Goal: Information Seeking & Learning: Learn about a topic

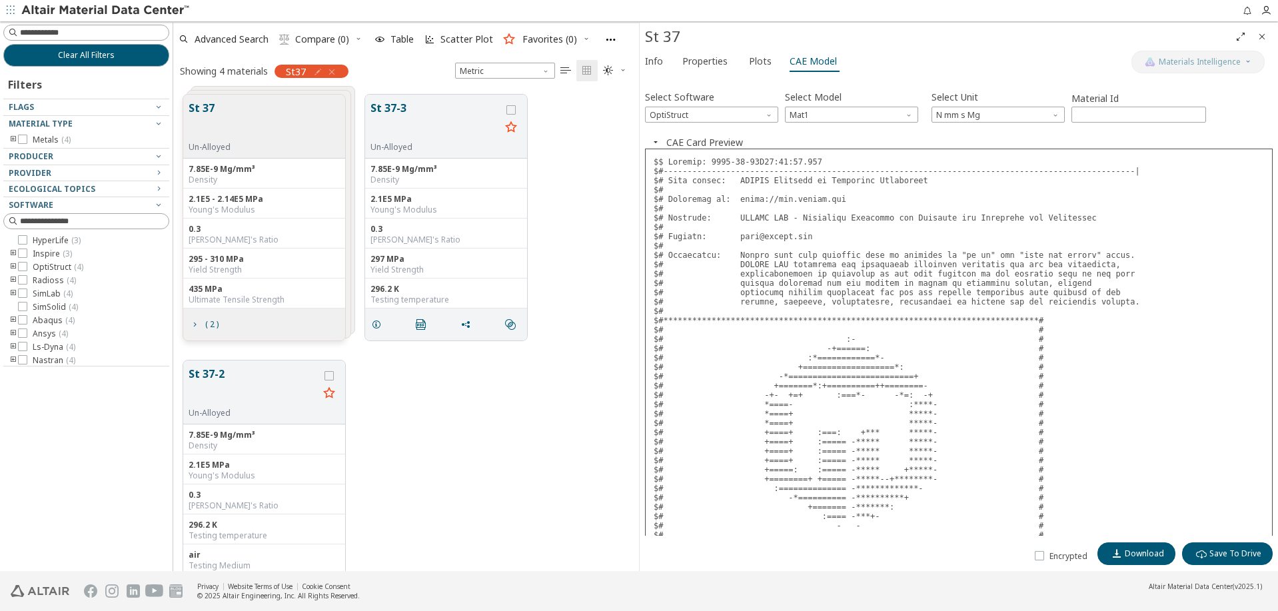
click at [276, 210] on div "Young's Modulus" at bounding box center [264, 210] width 151 height 11
click at [395, 229] on div "0.3" at bounding box center [445, 229] width 151 height 11
click at [424, 207] on div "Young's Modulus" at bounding box center [445, 210] width 151 height 11
click at [254, 503] on div "[PERSON_NAME]'s Ratio" at bounding box center [264, 505] width 151 height 11
click at [194, 328] on icon "grid" at bounding box center [194, 324] width 11 height 11
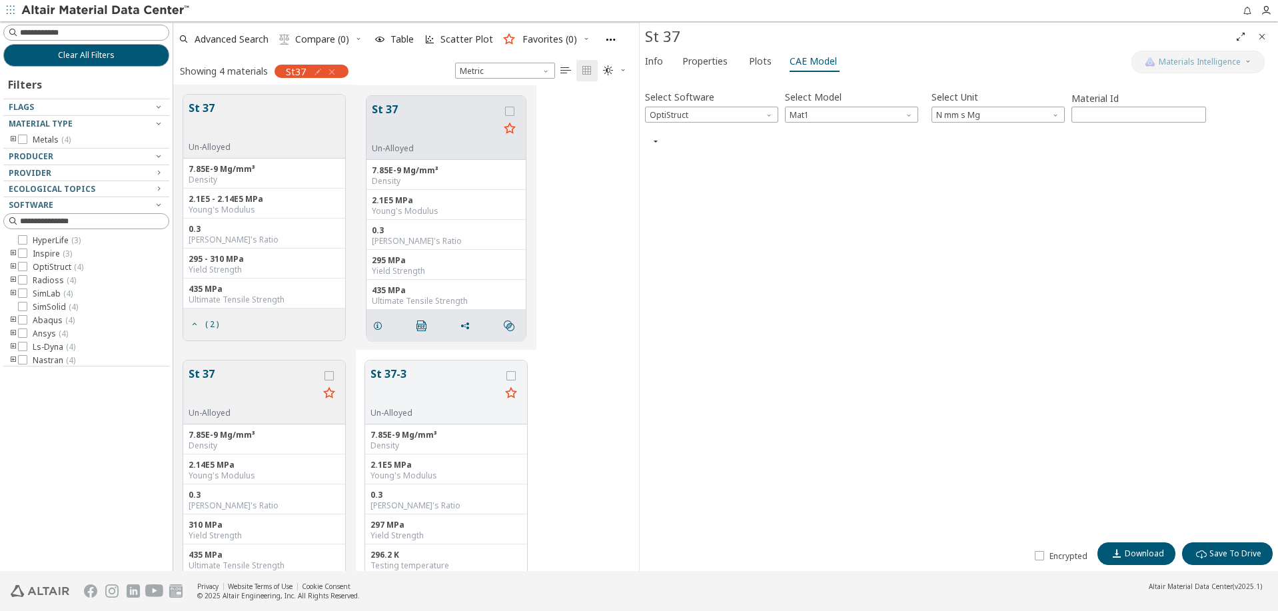
click at [583, 272] on div "St 37 Un-Alloyed 7.85E-9 Mg/mm³ Density 2.1E5 - 2.14E5 MPa Young's Modulus 0.3 …" at bounding box center [406, 218] width 466 height 266
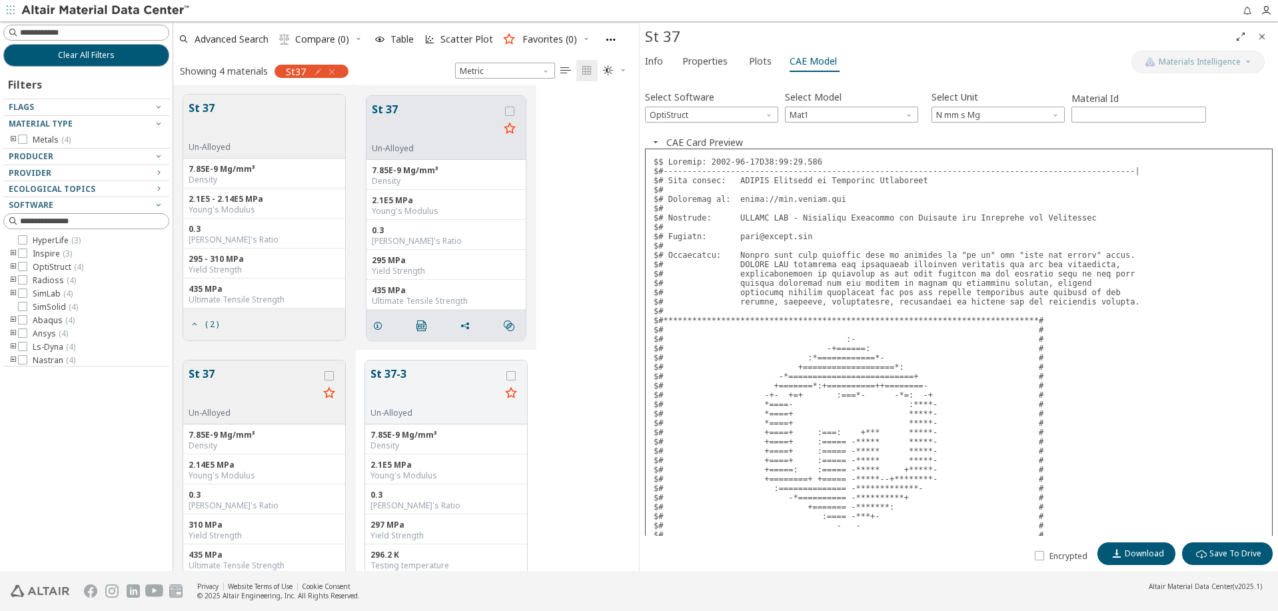
click at [253, 147] on div "St 37 Un-Alloyed" at bounding box center [264, 127] width 162 height 64
click at [406, 147] on div "Un-Alloyed" at bounding box center [435, 148] width 127 height 11
click at [290, 394] on button "St 37" at bounding box center [254, 387] width 130 height 42
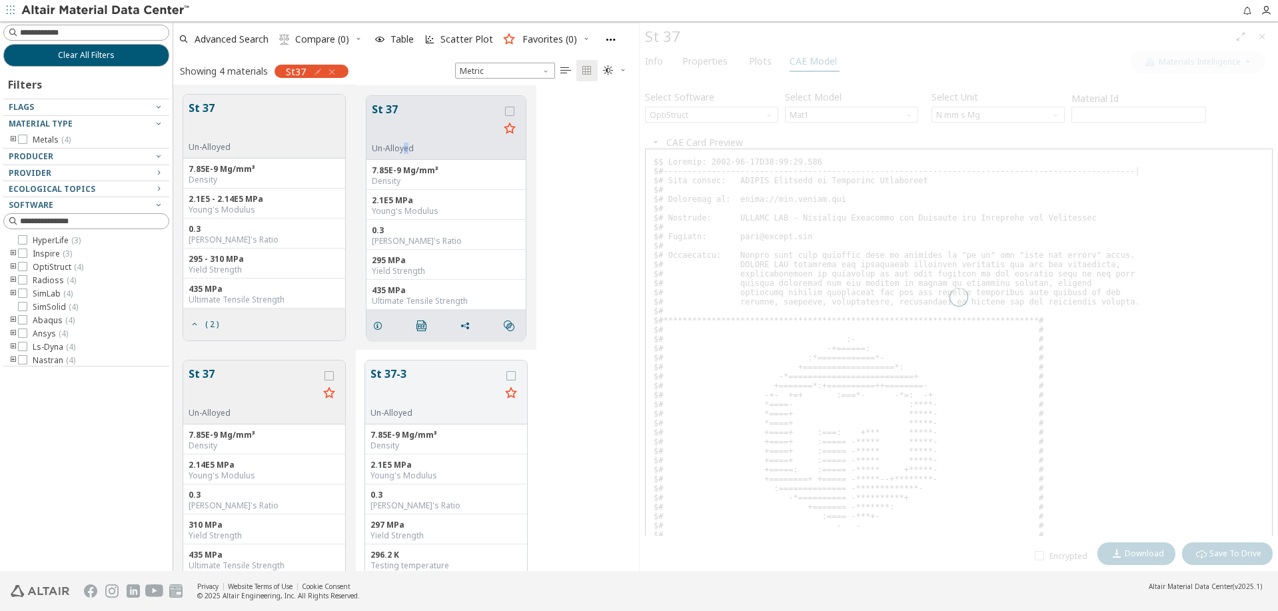
scroll to position [204, 0]
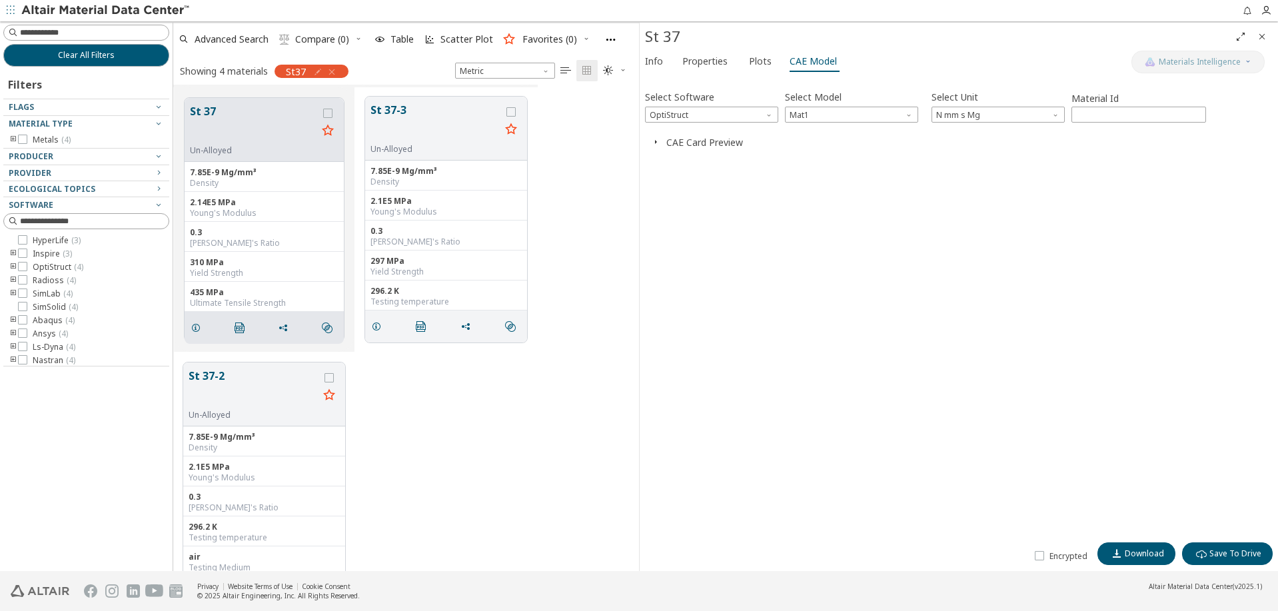
scroll to position [311, 0]
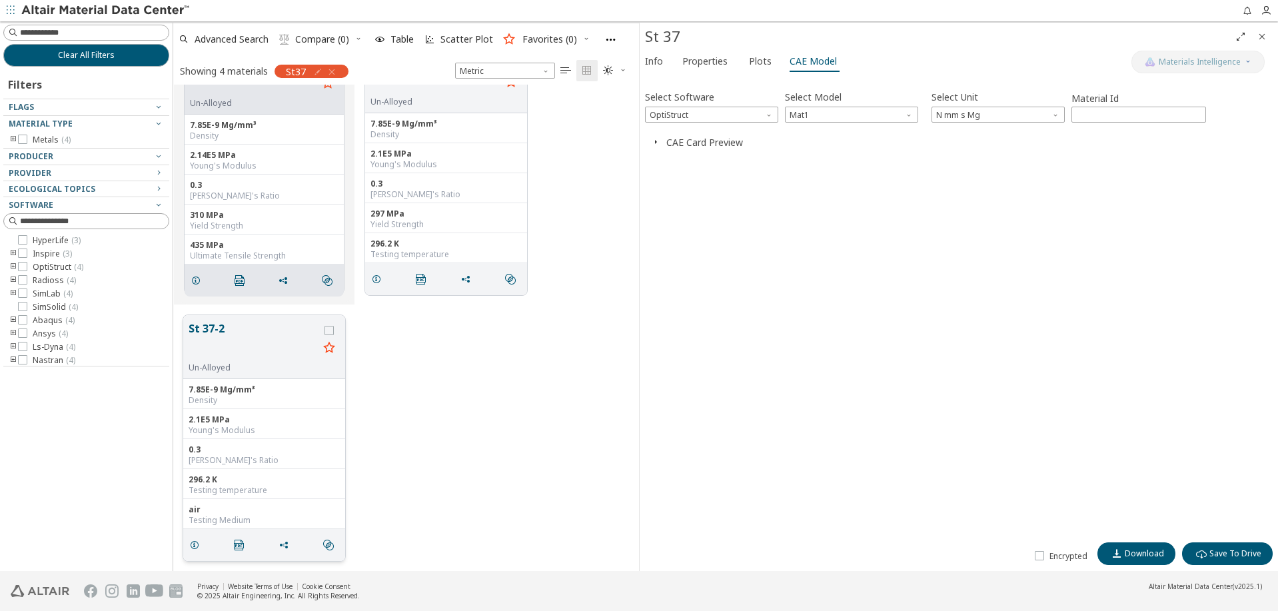
click at [289, 356] on button "St 37-2" at bounding box center [254, 341] width 130 height 42
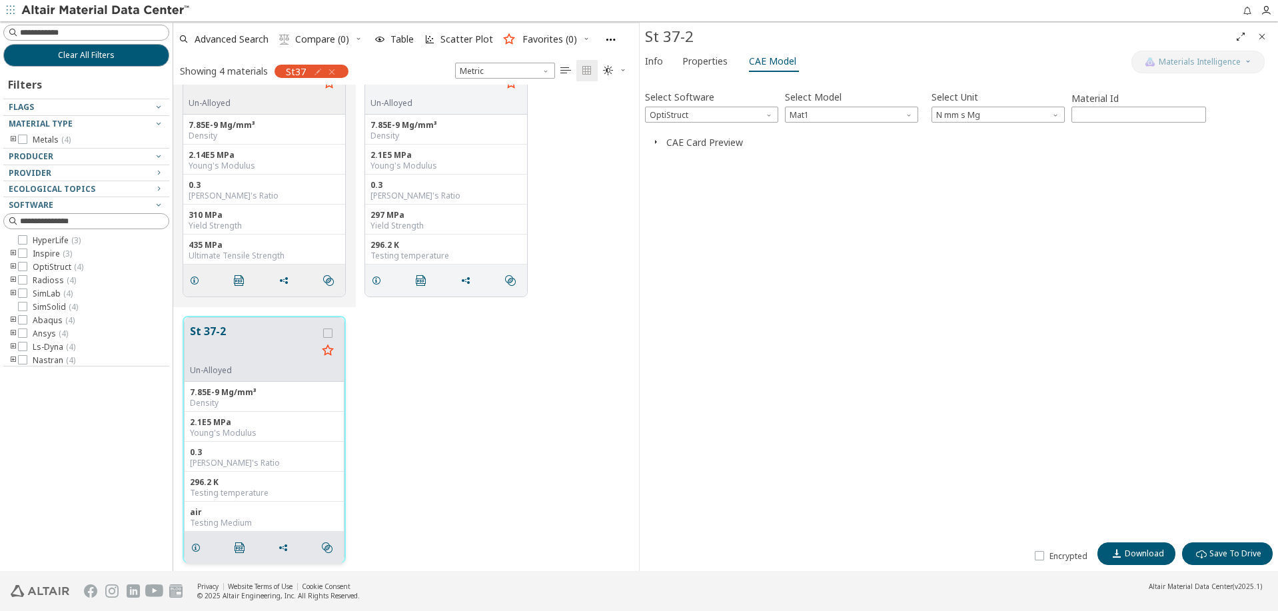
scroll to position [311, 0]
click at [827, 115] on span "Mat1" at bounding box center [851, 115] width 133 height 16
click at [743, 113] on span "OptiStruct" at bounding box center [711, 115] width 133 height 16
click at [733, 120] on span "OptiStruct" at bounding box center [711, 115] width 133 height 16
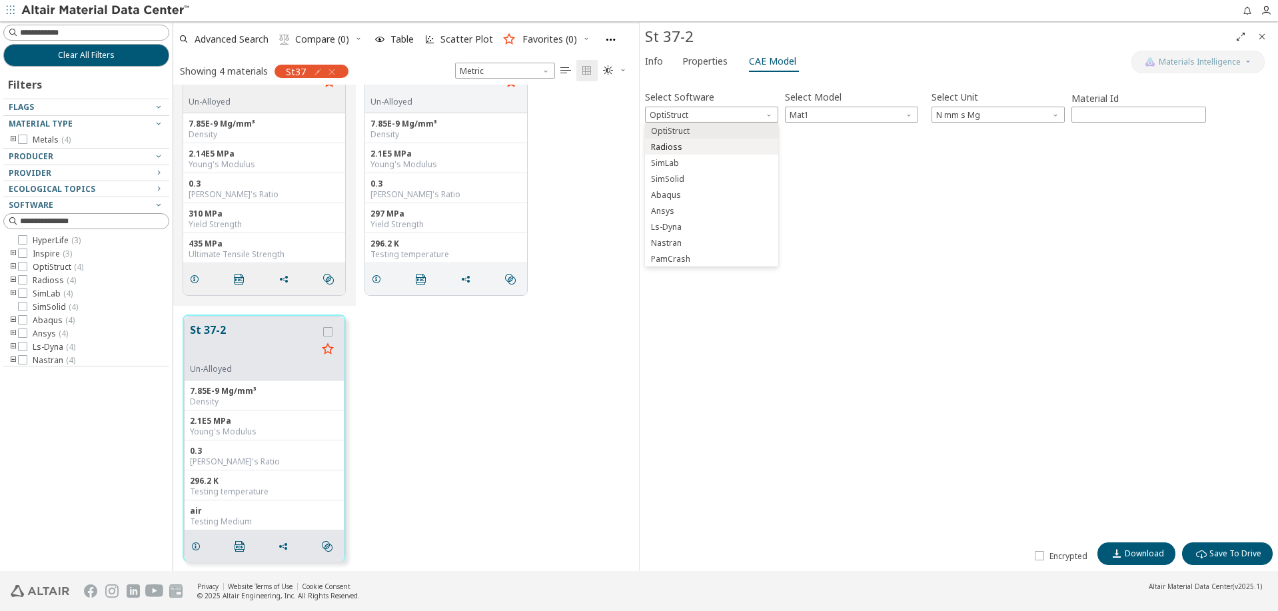
click at [700, 154] on button "Radioss" at bounding box center [711, 147] width 133 height 16
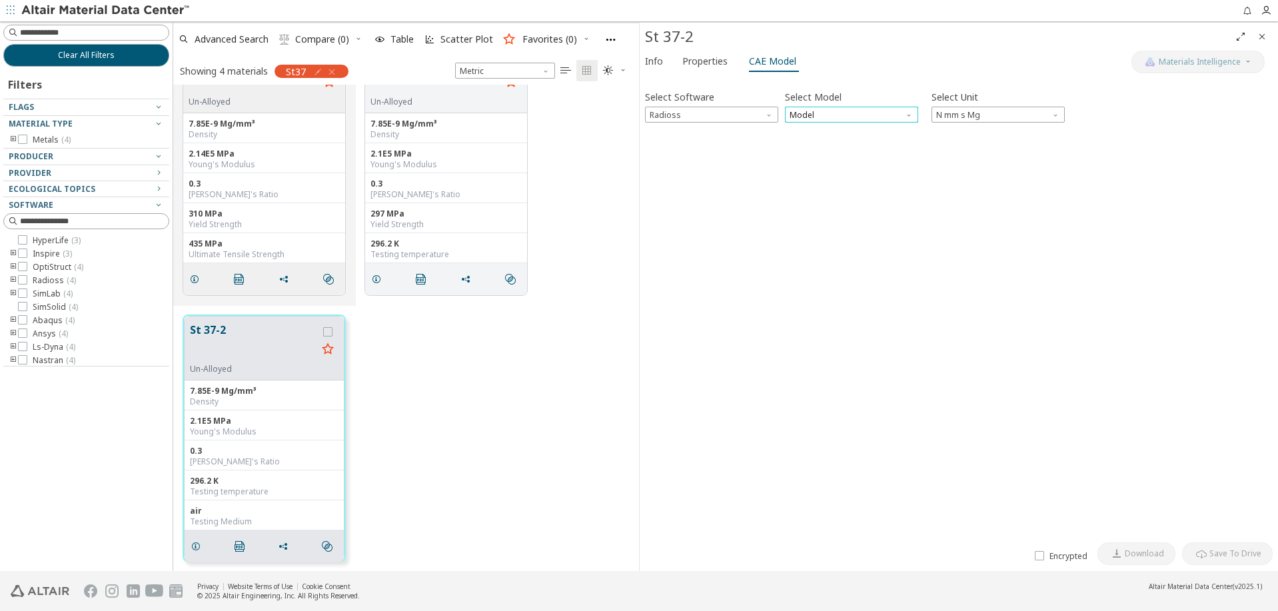
click at [807, 121] on span "Model" at bounding box center [851, 115] width 133 height 16
click at [763, 121] on span "Radioss" at bounding box center [711, 115] width 133 height 16
click at [672, 129] on span "OptiStruct" at bounding box center [670, 131] width 39 height 11
click at [802, 120] on span "Mat1" at bounding box center [851, 115] width 133 height 16
click at [689, 140] on button "CAE Card Preview" at bounding box center [704, 142] width 77 height 13
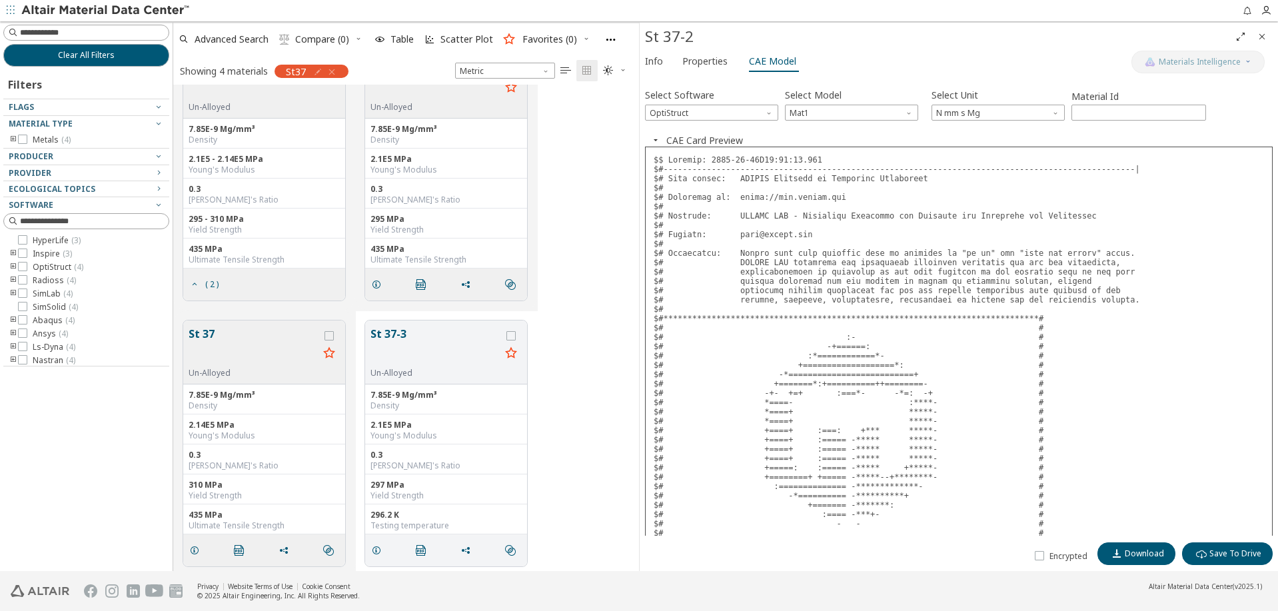
scroll to position [0, 0]
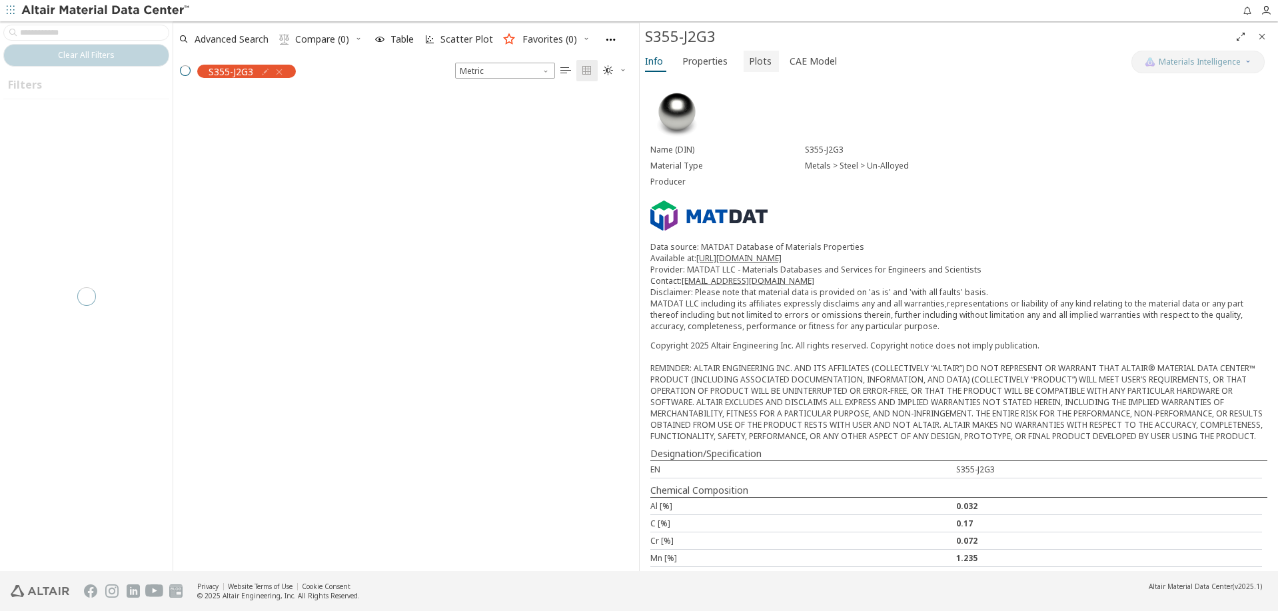
scroll to position [486, 466]
click at [752, 65] on span "Plots" at bounding box center [760, 61] width 23 height 21
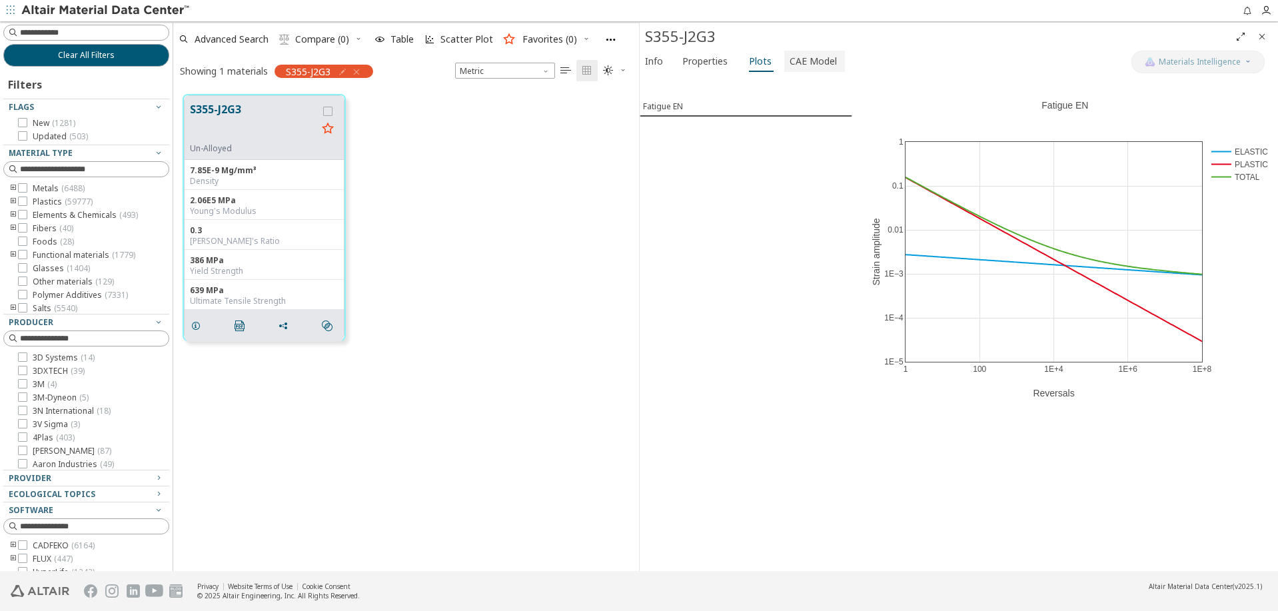
click at [805, 61] on span "CAE Model" at bounding box center [812, 61] width 47 height 21
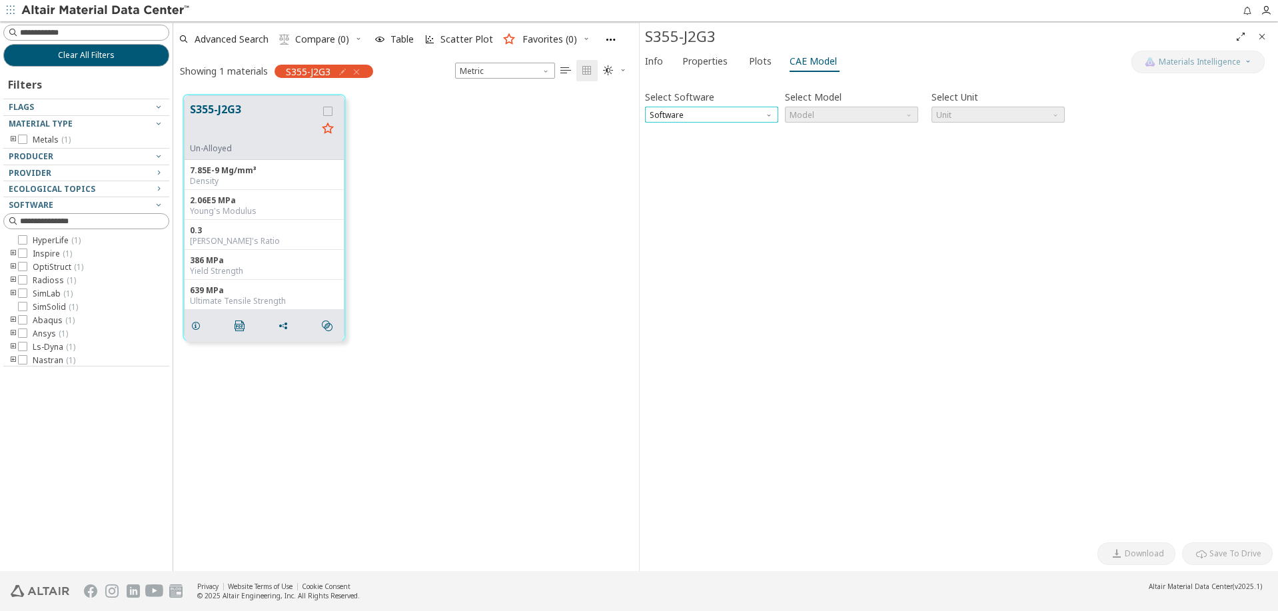
click at [761, 116] on span "Software" at bounding box center [711, 115] width 133 height 16
click at [697, 164] on span "OptiStruct" at bounding box center [711, 163] width 123 height 9
click at [847, 117] on span "Model" at bounding box center [851, 115] width 133 height 16
click at [841, 130] on span "Mat1" at bounding box center [851, 131] width 123 height 9
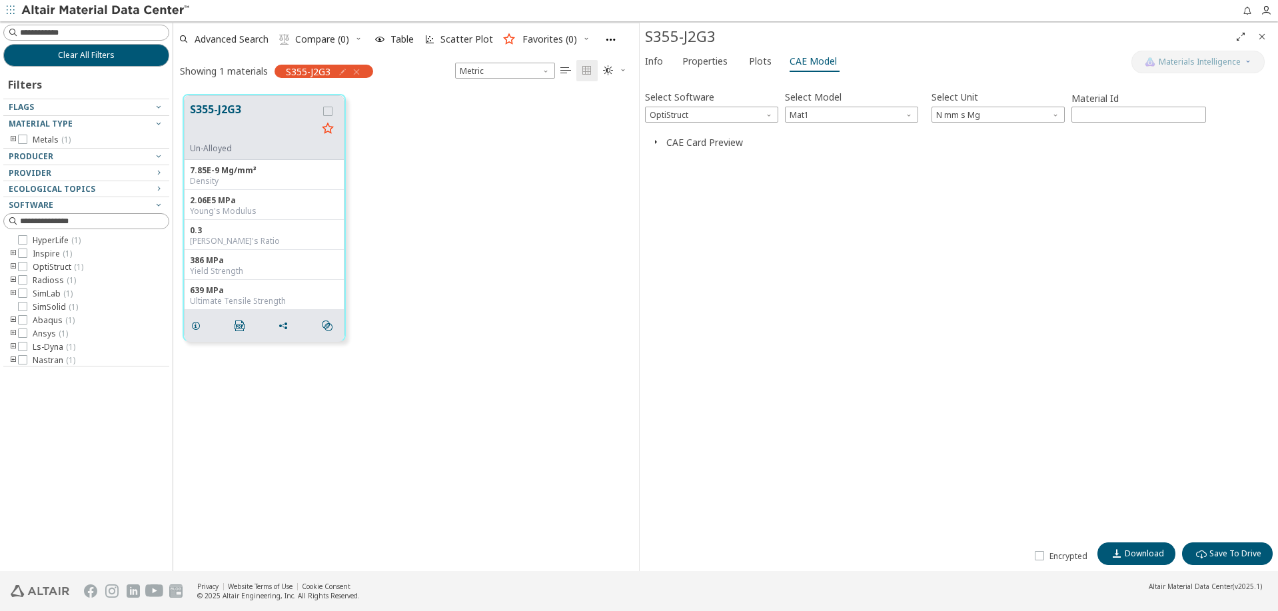
click at [668, 141] on button "CAE Card Preview" at bounding box center [704, 142] width 77 height 13
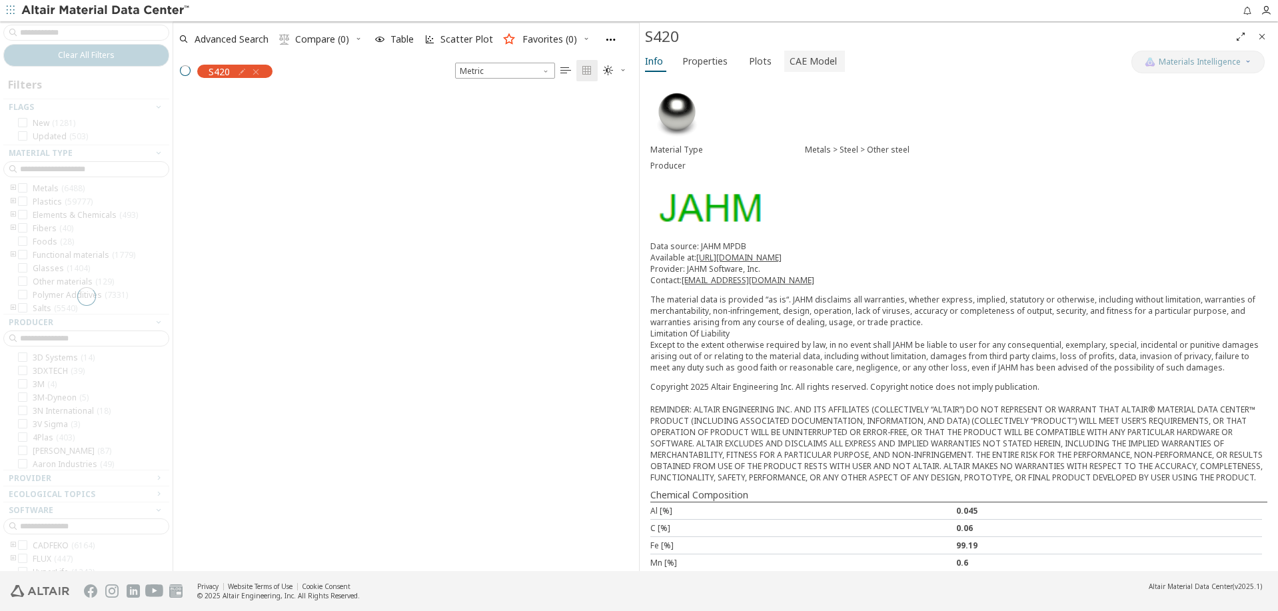
scroll to position [486, 466]
click at [799, 59] on span "CAE Model" at bounding box center [812, 61] width 47 height 21
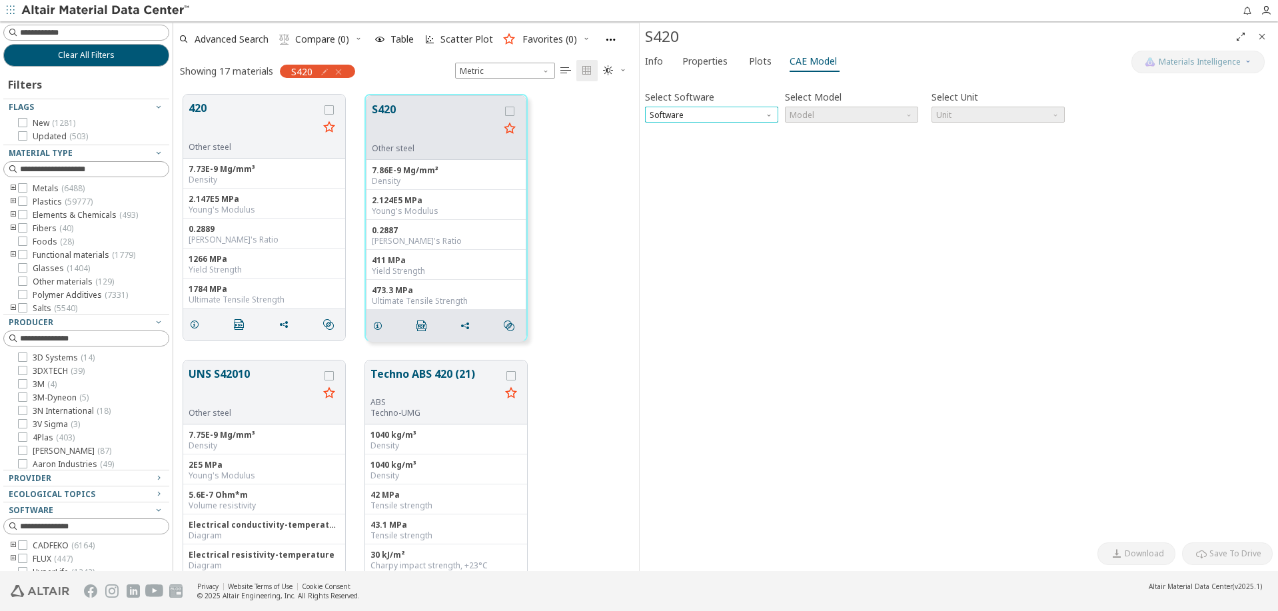
click at [748, 115] on span "Software" at bounding box center [711, 115] width 133 height 16
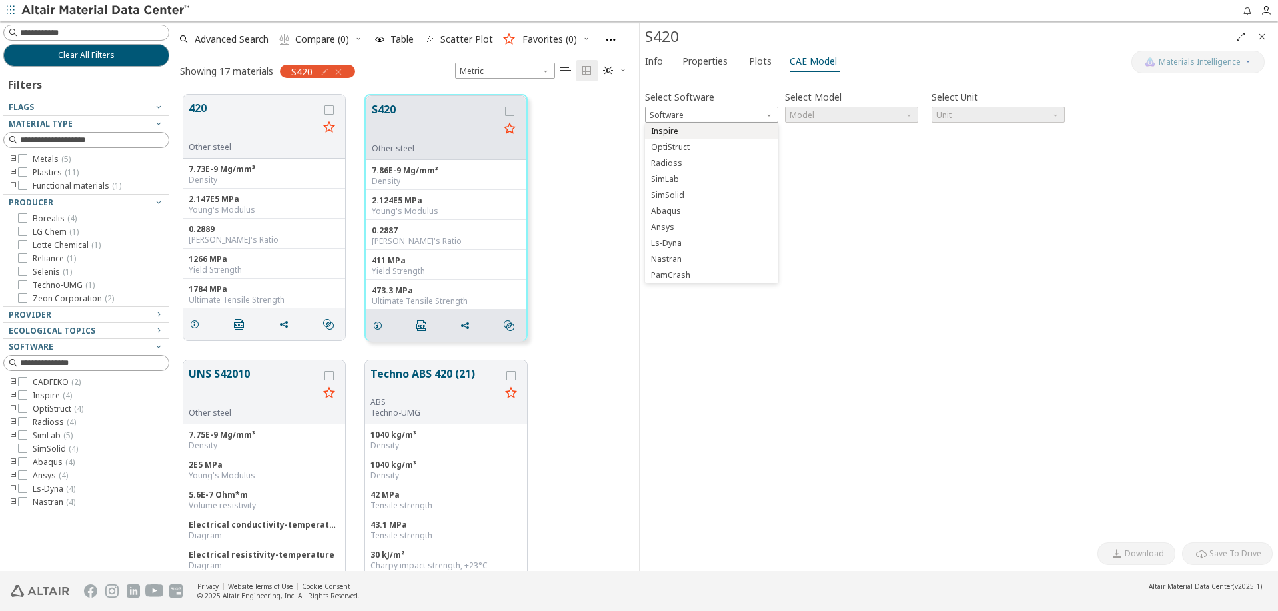
click at [733, 138] on button "Inspire" at bounding box center [711, 131] width 133 height 16
click at [815, 117] on span "Model" at bounding box center [851, 115] width 133 height 16
click at [729, 113] on span "Inspire" at bounding box center [711, 115] width 133 height 16
click at [688, 144] on span "OptiStruct" at bounding box center [670, 147] width 39 height 11
click at [819, 118] on span "Model" at bounding box center [851, 115] width 133 height 16
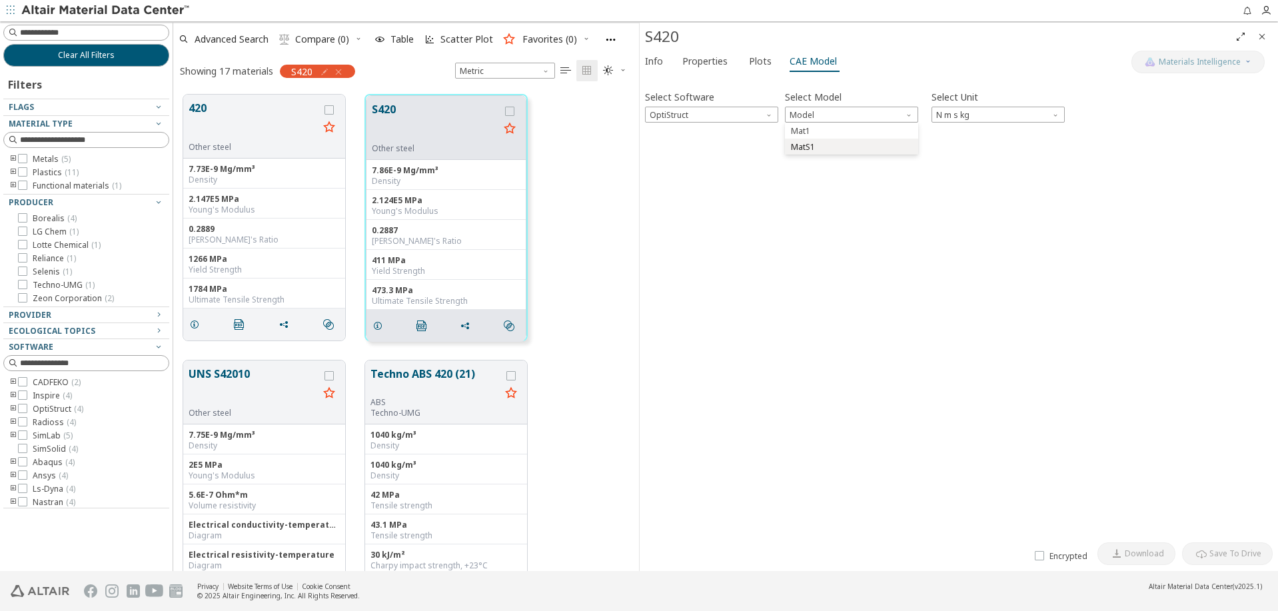
click at [817, 152] on button "MatS1" at bounding box center [851, 147] width 133 height 16
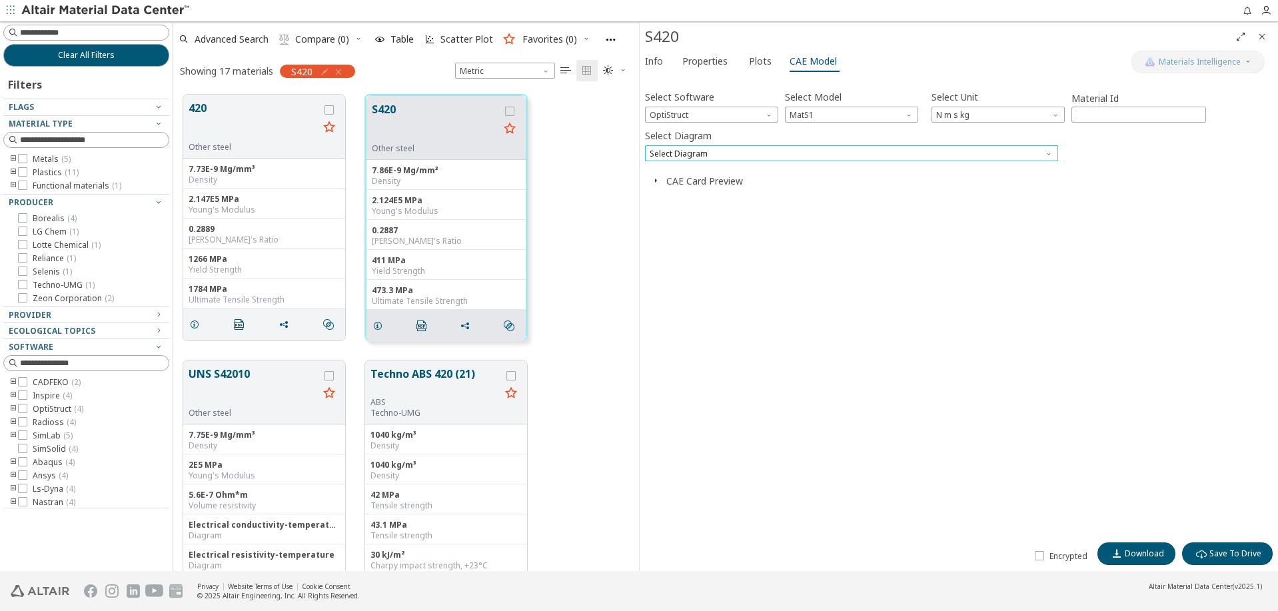
click at [812, 157] on span "Select Diagram" at bounding box center [851, 153] width 413 height 16
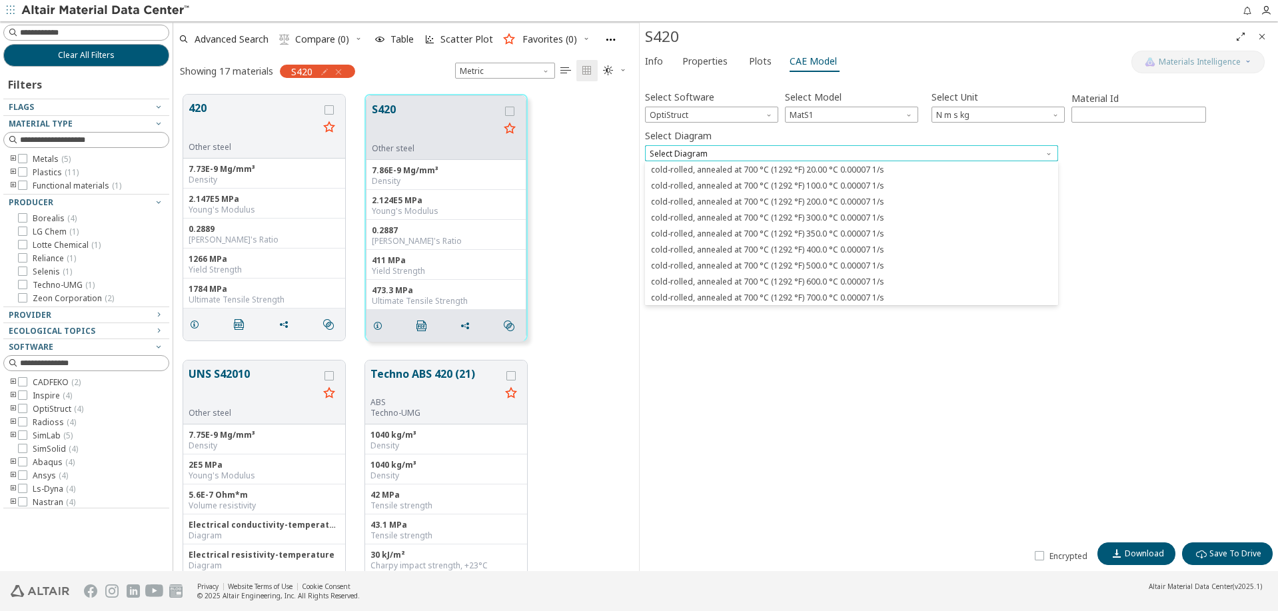
click at [812, 157] on span "Select Diagram" at bounding box center [851, 153] width 413 height 16
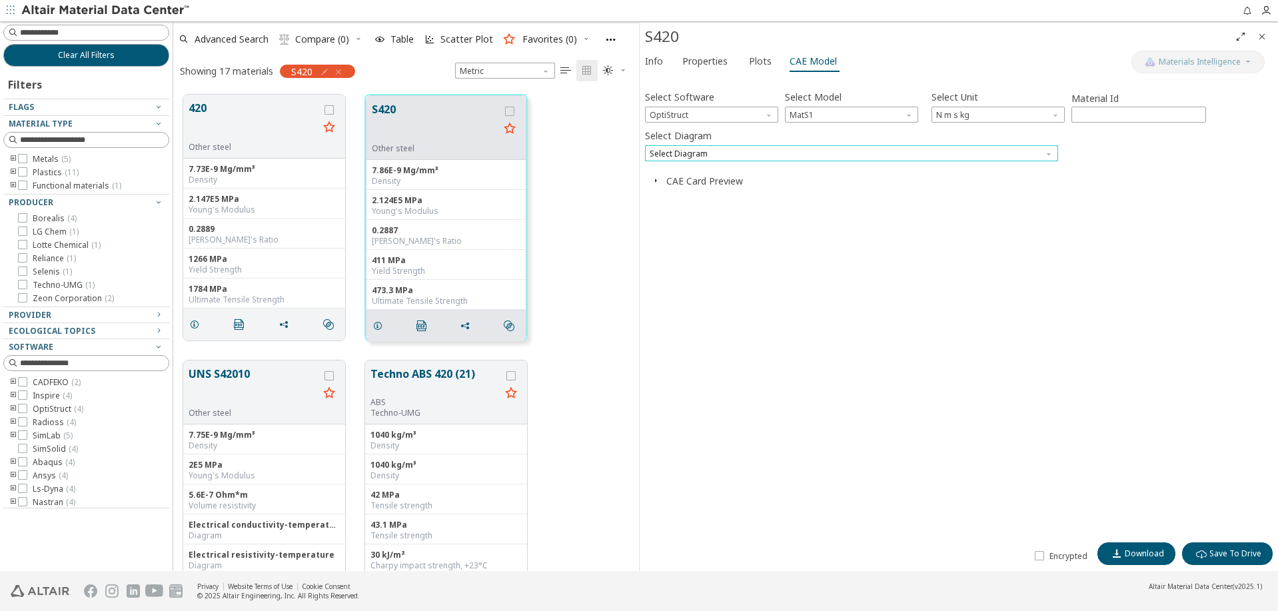
click at [698, 157] on span "Select Diagram" at bounding box center [851, 153] width 413 height 16
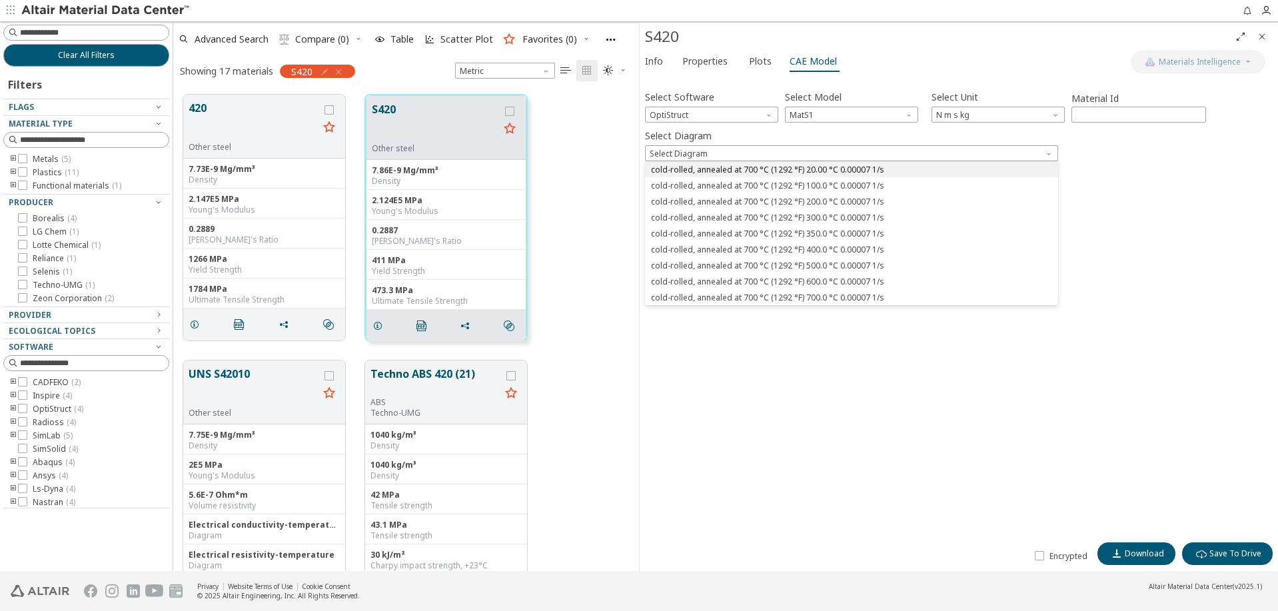
click at [696, 173] on span "cold-rolled, annealed at 700 °C (1292 °F) 20.00 °C 0.00007 1/s" at bounding box center [767, 170] width 233 height 11
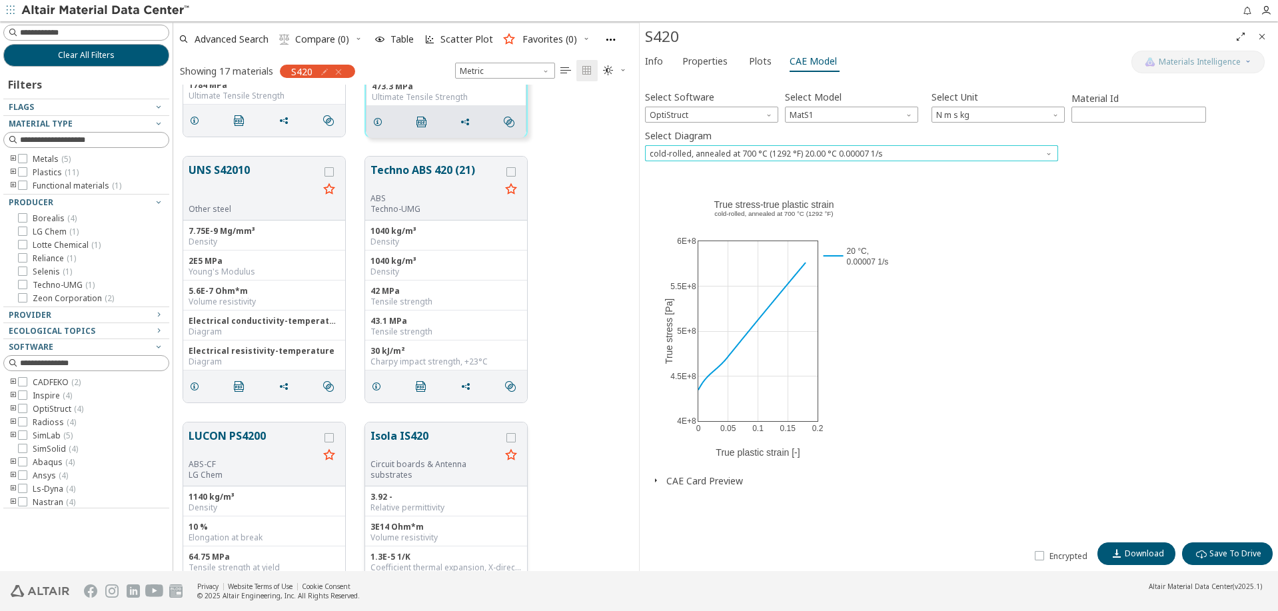
scroll to position [0, 0]
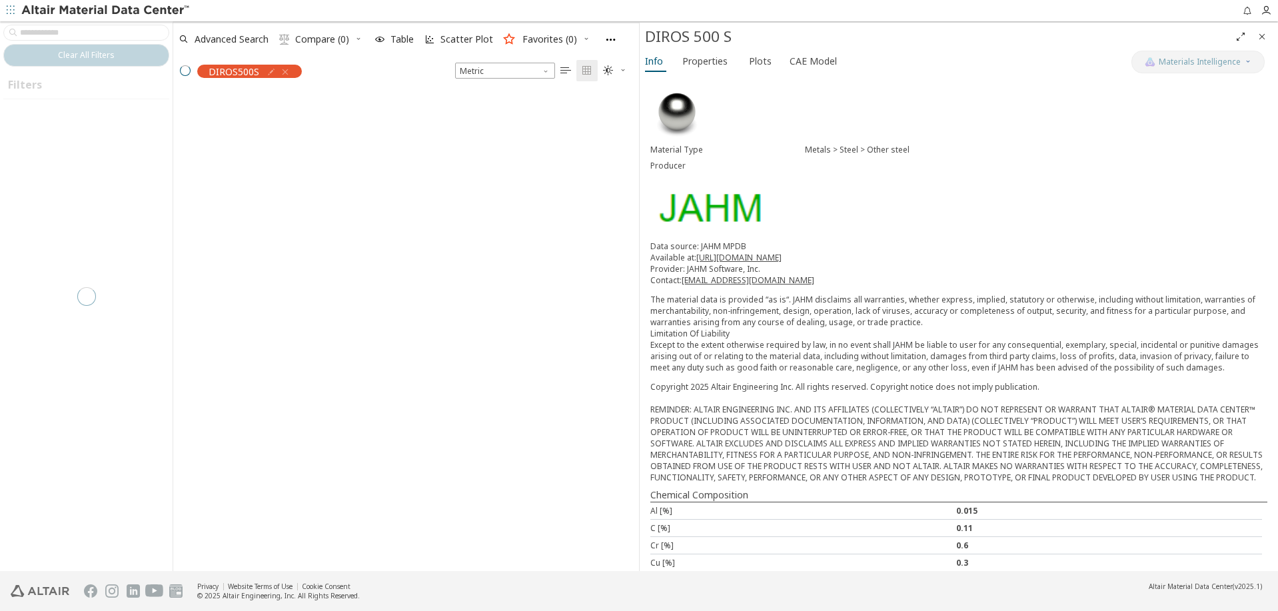
scroll to position [486, 466]
click at [754, 63] on span "Plots" at bounding box center [760, 61] width 23 height 21
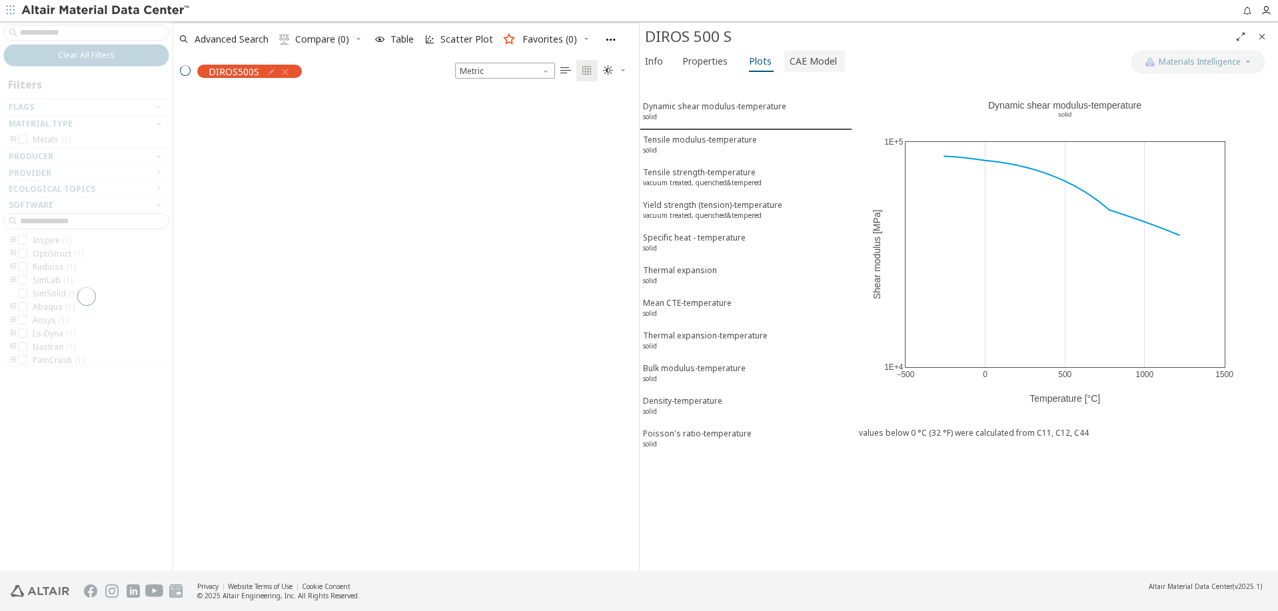
click at [817, 65] on span "CAE Model" at bounding box center [812, 61] width 47 height 21
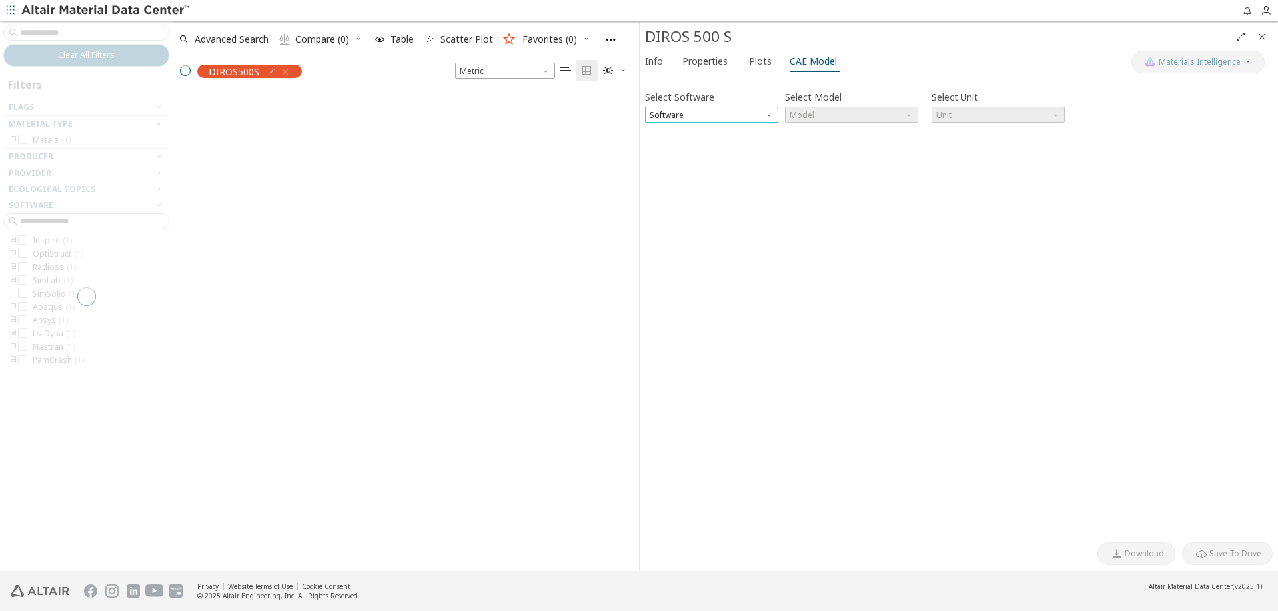
click at [751, 113] on span "Software" at bounding box center [711, 115] width 133 height 16
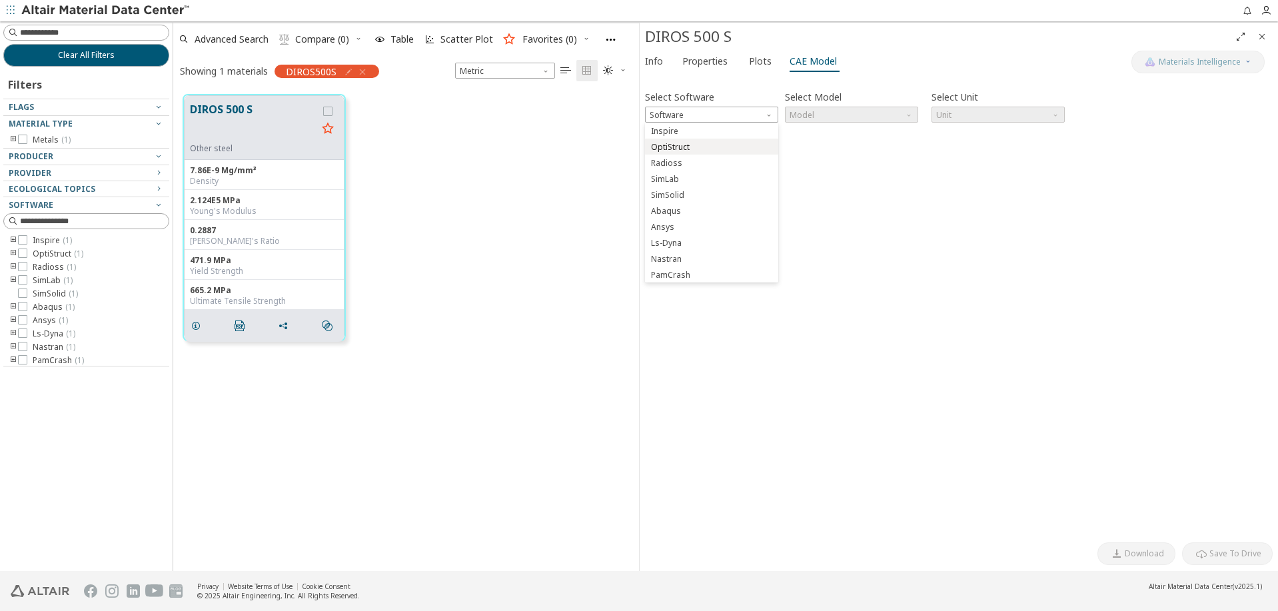
click at [720, 147] on span "OptiStruct" at bounding box center [711, 147] width 123 height 9
click at [826, 114] on span "Model" at bounding box center [851, 115] width 133 height 16
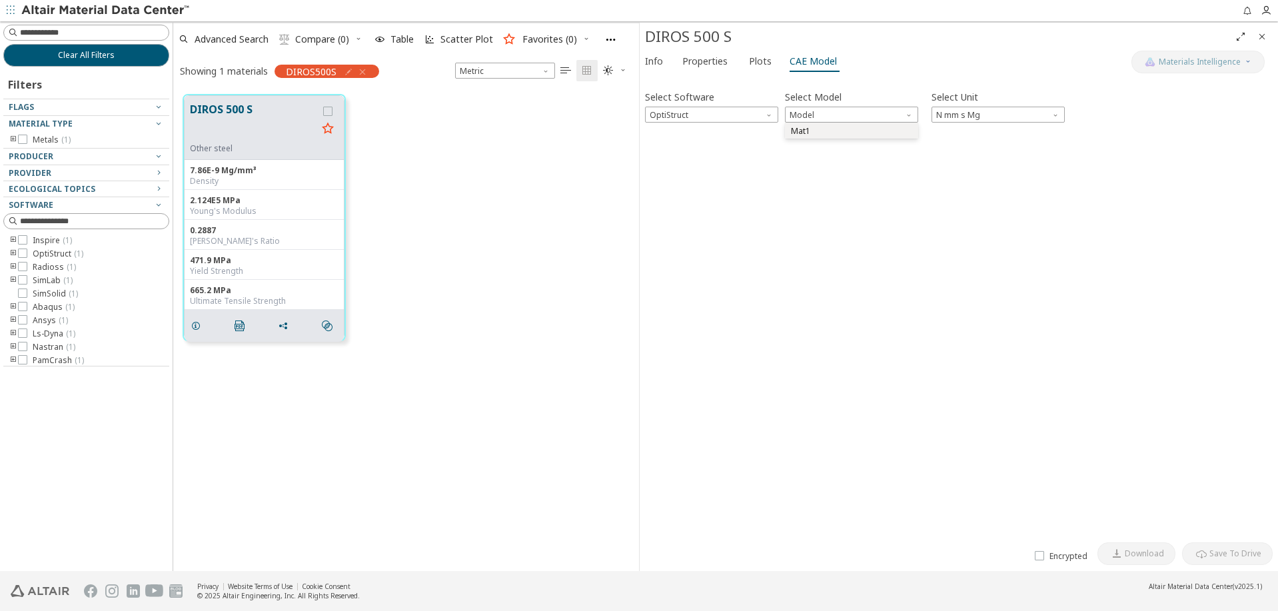
click at [817, 135] on span "Mat1" at bounding box center [851, 131] width 123 height 9
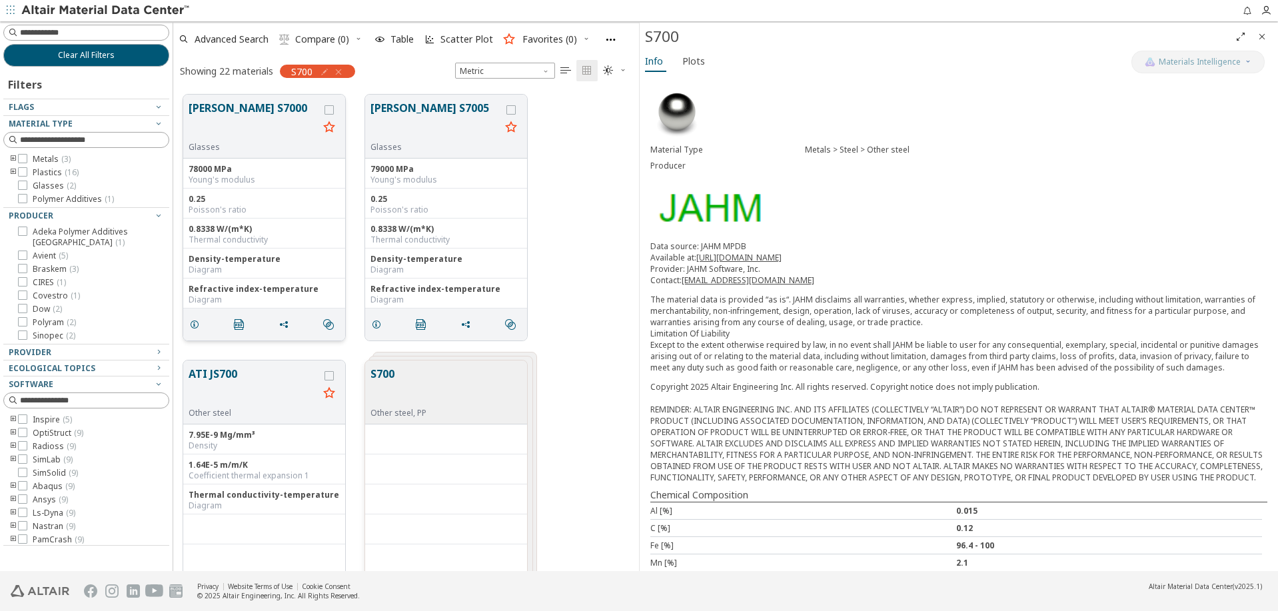
click at [272, 181] on div "Young's modulus" at bounding box center [264, 180] width 151 height 11
click at [406, 185] on div "Young's modulus" at bounding box center [445, 180] width 151 height 11
click at [248, 440] on div "Density" at bounding box center [264, 445] width 151 height 11
click at [412, 422] on div "S700 Other steel, PP" at bounding box center [446, 392] width 162 height 64
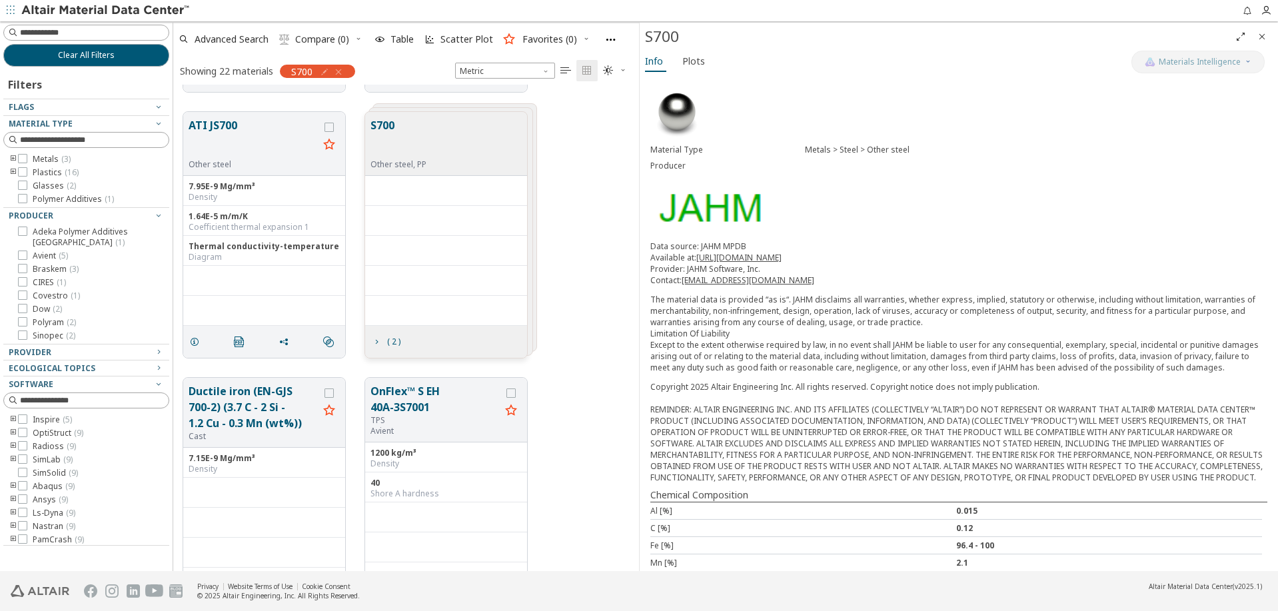
scroll to position [408, 0]
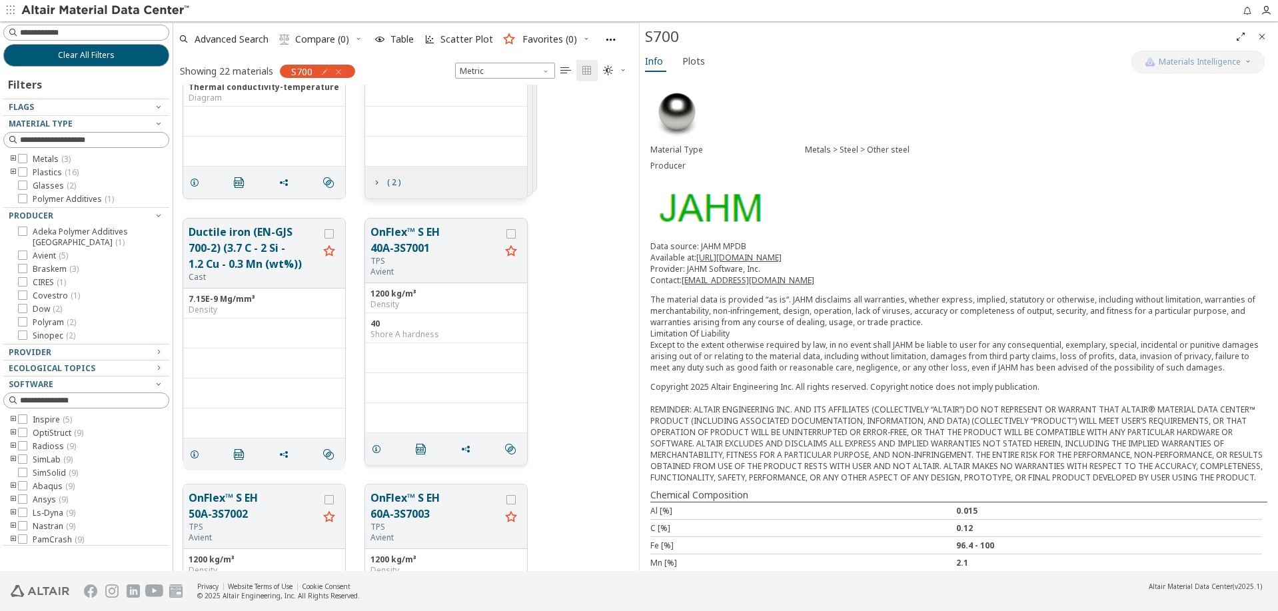
click at [436, 286] on div "1200 kg/m³ Density" at bounding box center [446, 298] width 162 height 30
click at [424, 252] on button "OnFlex™ S EH 40A-3S7001" at bounding box center [435, 240] width 130 height 32
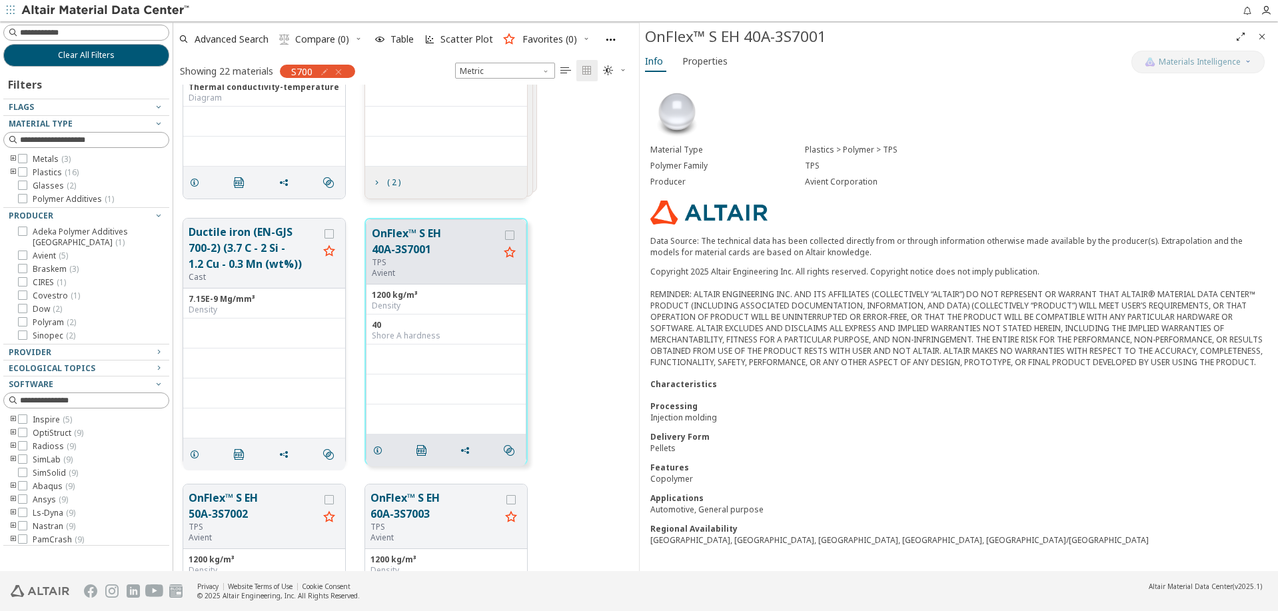
click at [272, 243] on button "Ductile iron (EN-GJS 700-2) (3.7 C - 2 Si - 1.2 Cu - 0.3 Mn (wt%))" at bounding box center [254, 248] width 130 height 48
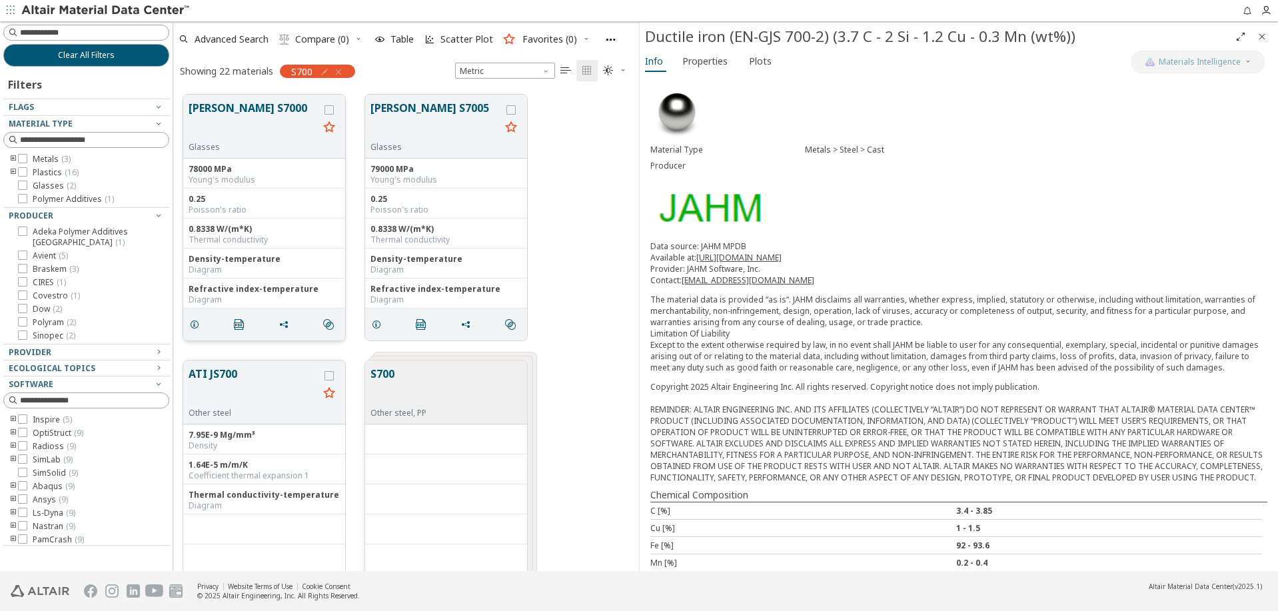
click at [272, 217] on div "0.25 Poisson's ratio" at bounding box center [264, 204] width 162 height 30
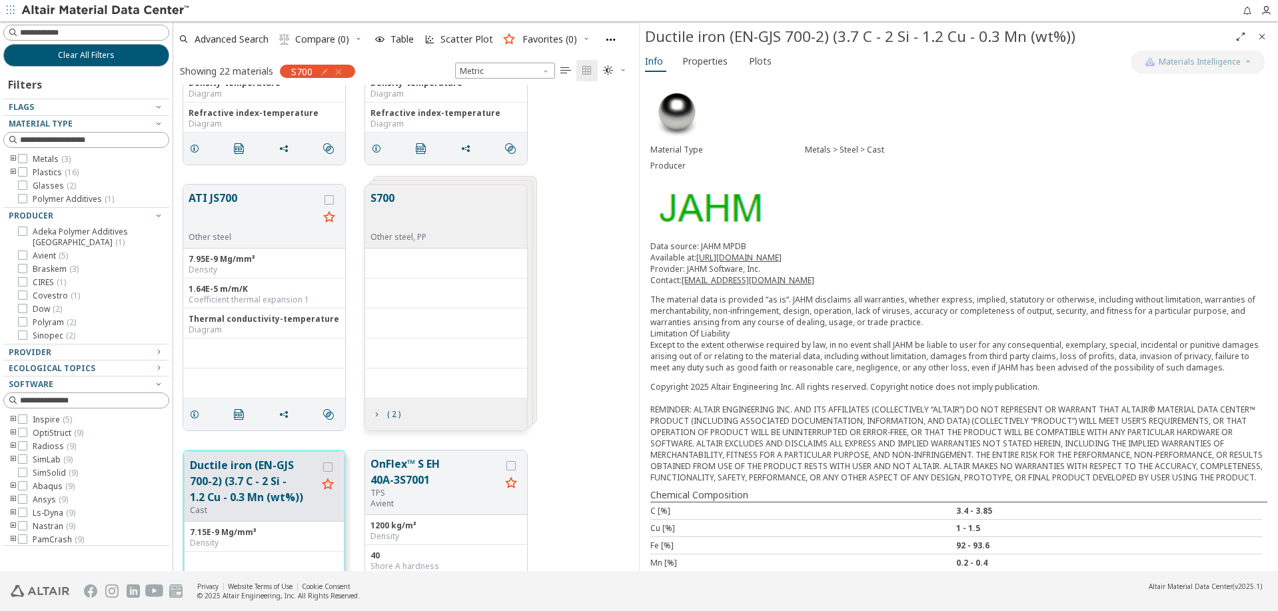
scroll to position [272, 0]
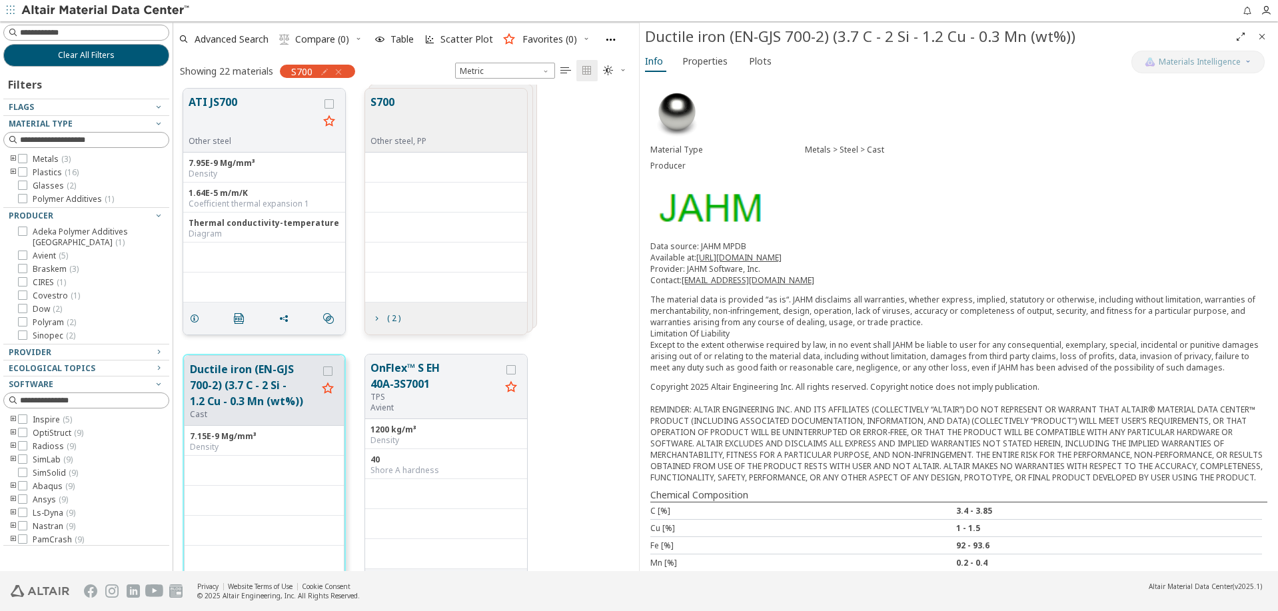
click at [287, 224] on div "Thermal conductivity-temperature" at bounding box center [264, 223] width 151 height 11
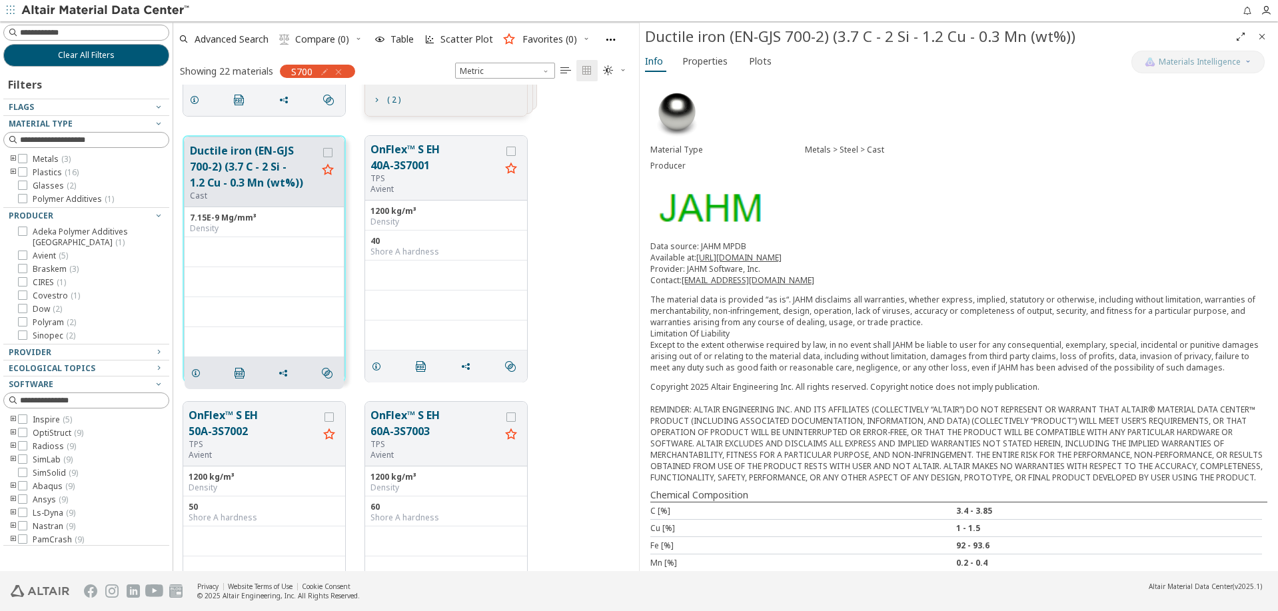
scroll to position [612, 0]
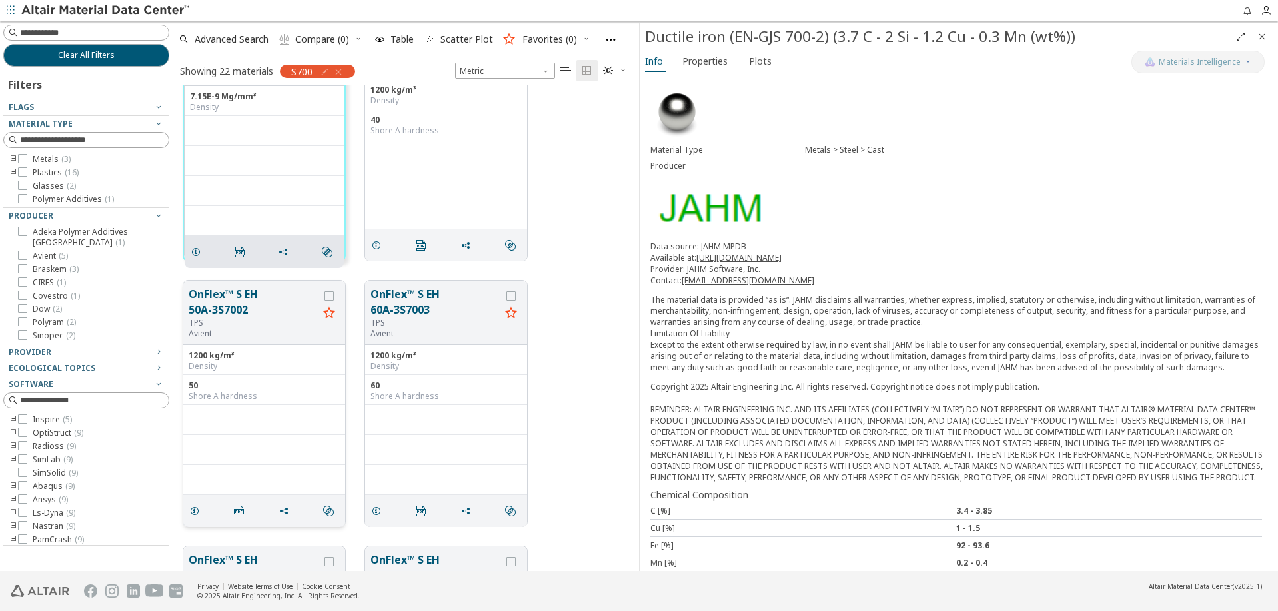
click at [275, 320] on div "TPS" at bounding box center [254, 323] width 130 height 11
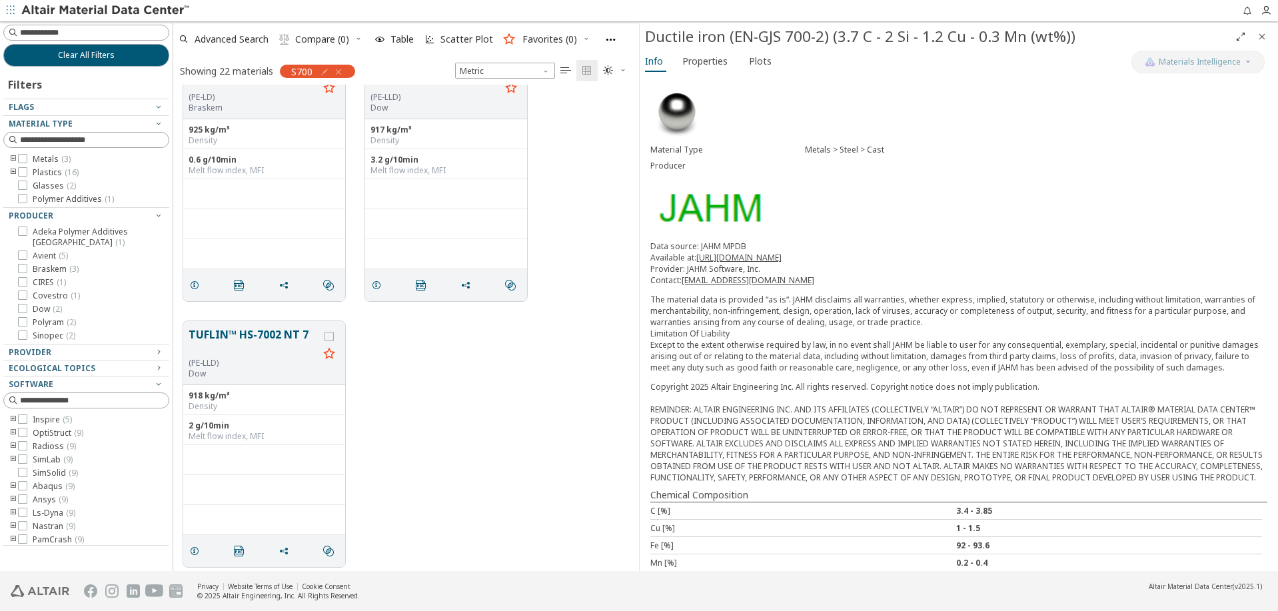
scroll to position [2438, 0]
click at [259, 340] on button "TUFLIN™ HS-7002 NT 7" at bounding box center [254, 335] width 130 height 31
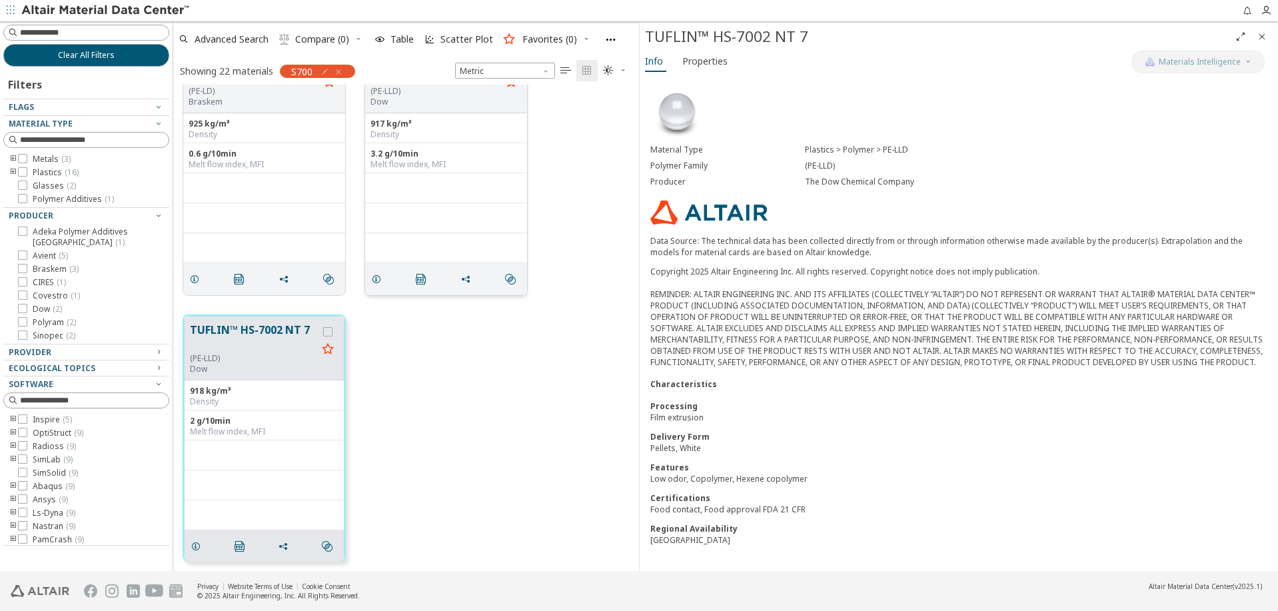
click at [438, 213] on div "grid" at bounding box center [445, 214] width 151 height 11
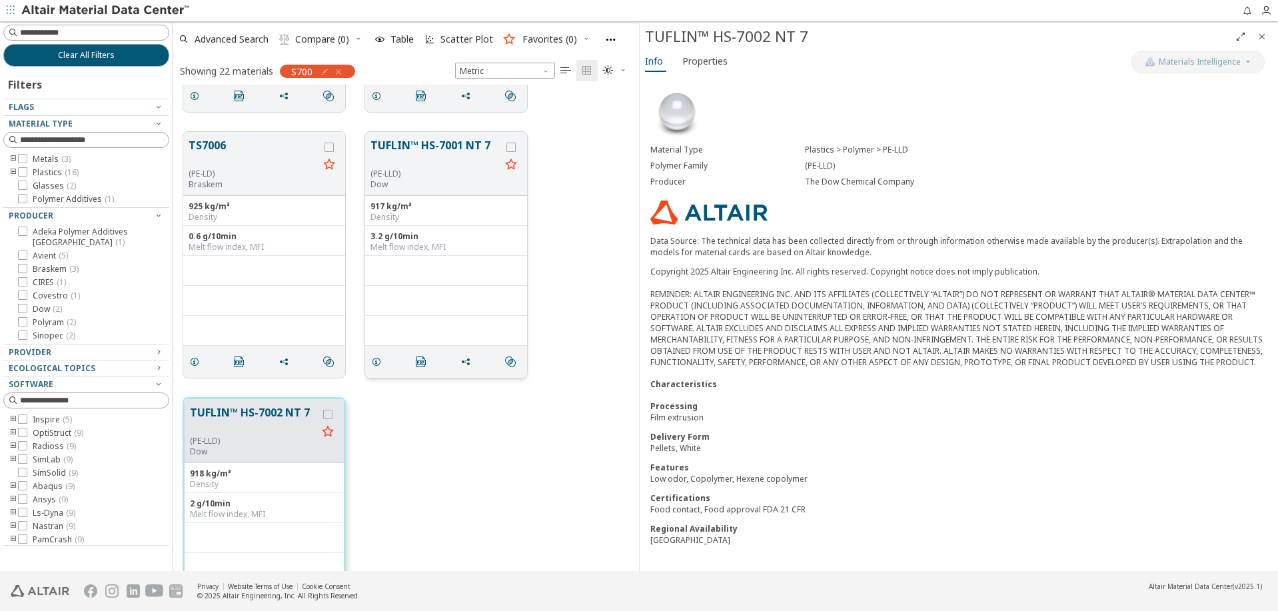
scroll to position [2302, 0]
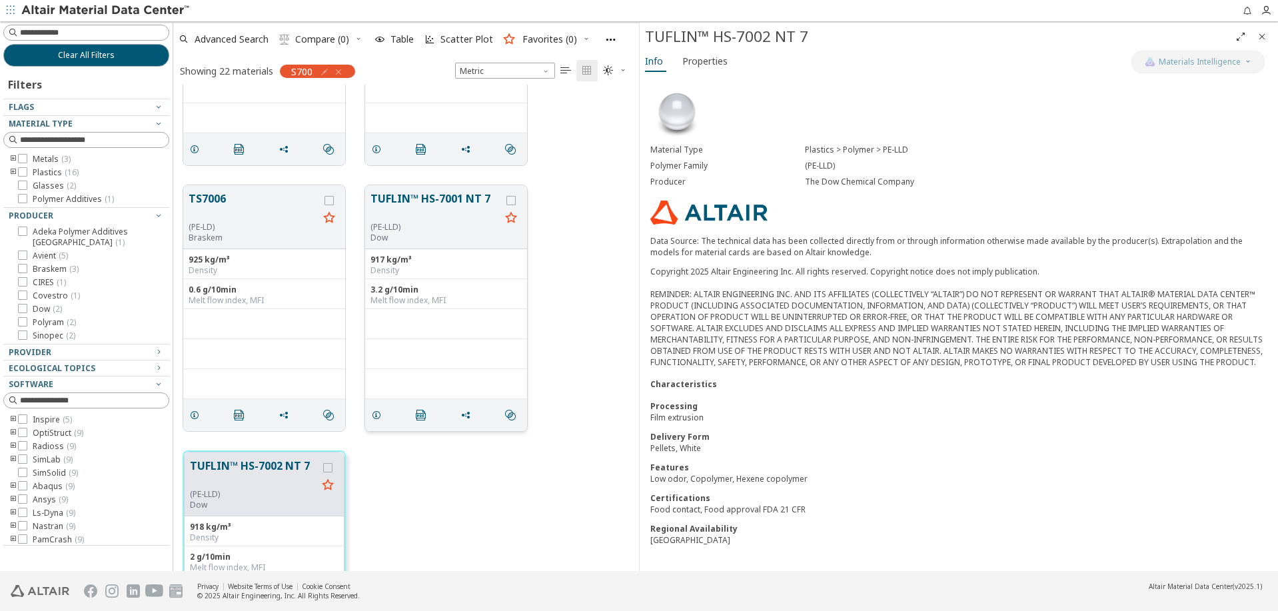
click at [414, 199] on button "TUFLIN™ HS-7001 NT 7" at bounding box center [435, 206] width 130 height 31
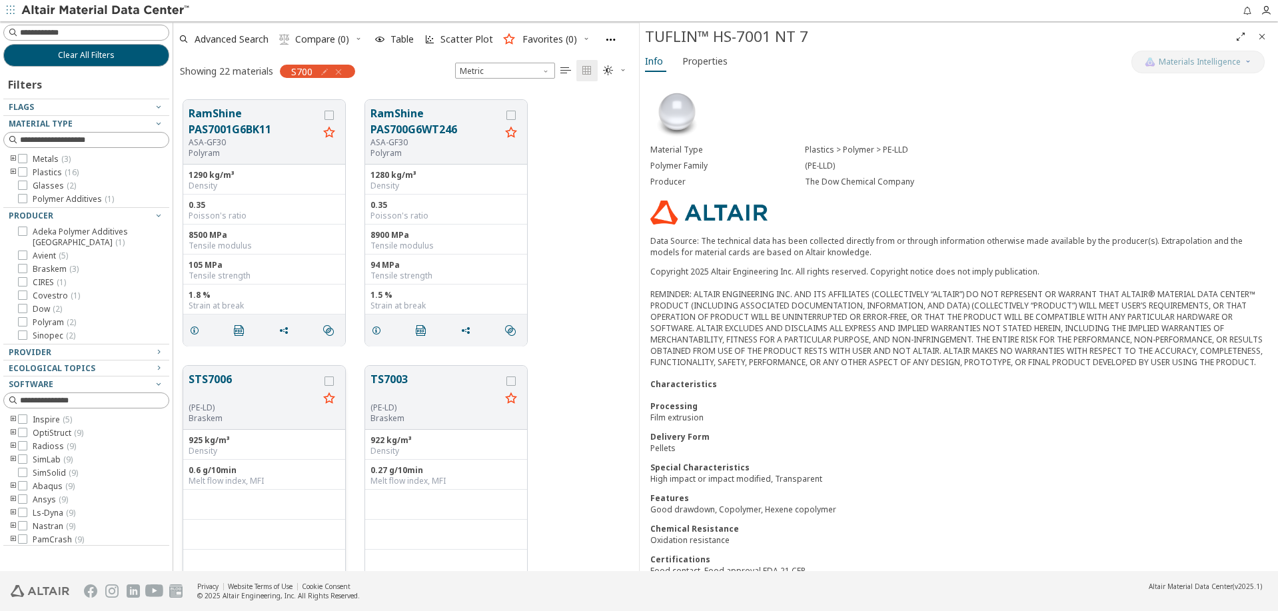
scroll to position [1826, 0]
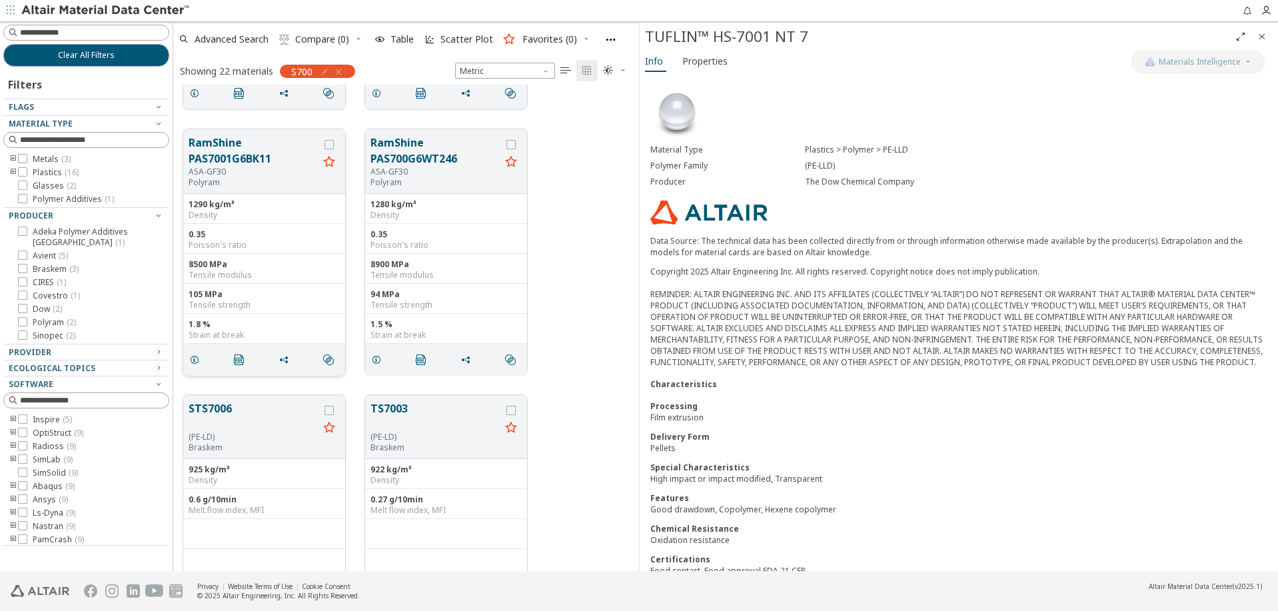
click at [234, 250] on div "0.35 Poisson's ratio" at bounding box center [264, 239] width 162 height 30
click at [240, 157] on button "RamShine PAS7001G6BK11" at bounding box center [254, 151] width 130 height 32
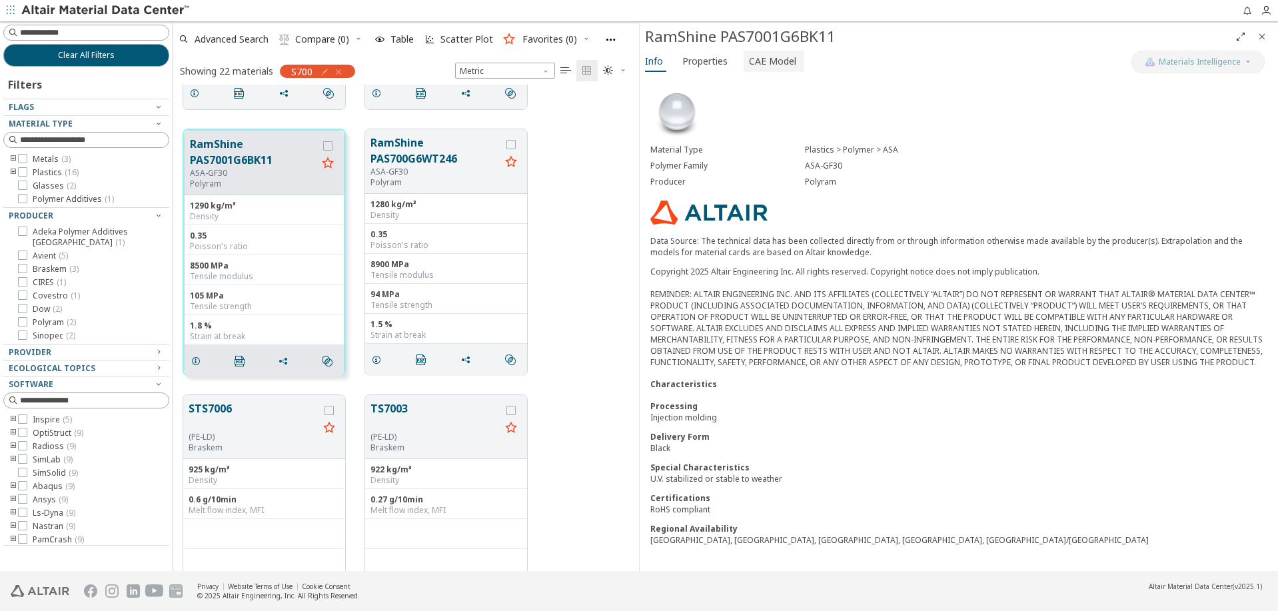
click at [765, 67] on span "CAE Model" at bounding box center [772, 61] width 47 height 21
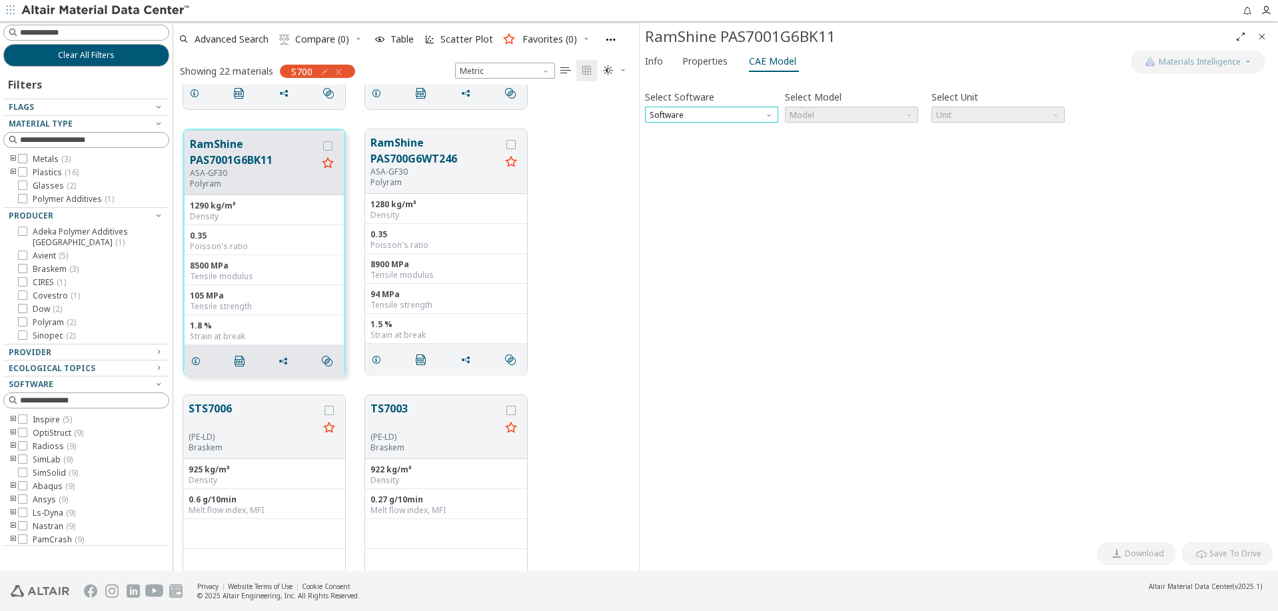
click at [755, 114] on span "Software" at bounding box center [711, 115] width 133 height 16
drag, startPoint x: 714, startPoint y: 143, endPoint x: 715, endPoint y: 133, distance: 10.7
click at [715, 133] on div "OptiStruct Radioss SimLab SimSolid Abaqus Ansys Ls-Dyna Nastran PamCrash" at bounding box center [711, 195] width 133 height 144
click at [735, 127] on span "OptiStruct" at bounding box center [711, 131] width 123 height 9
click at [855, 112] on span "Model" at bounding box center [851, 115] width 133 height 16
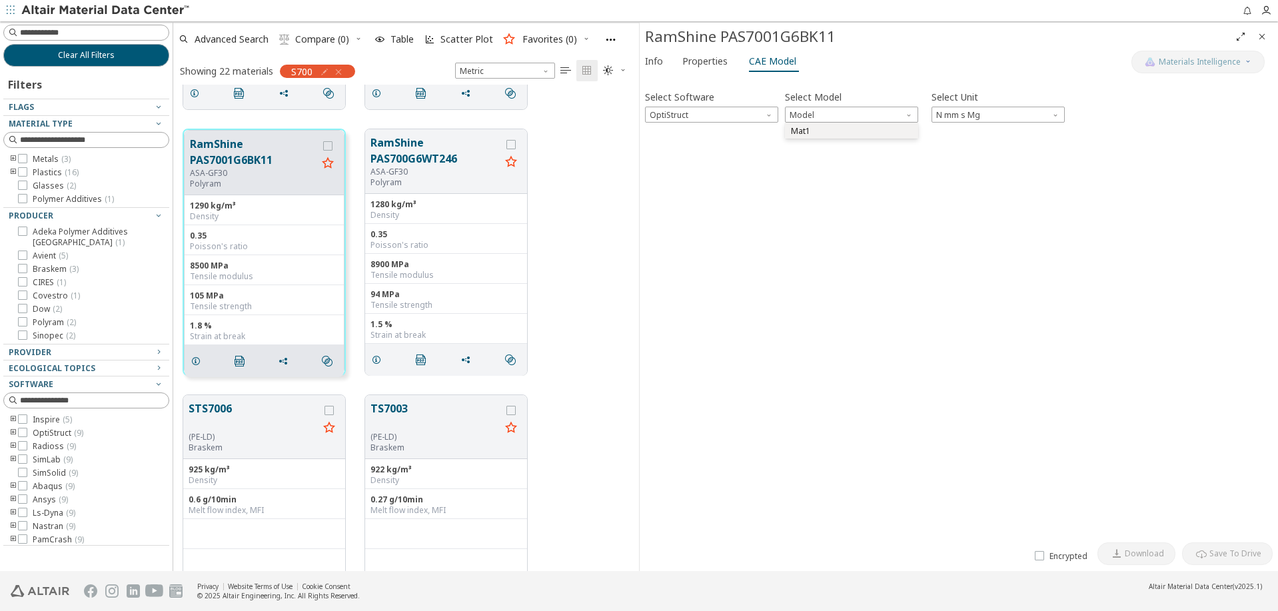
click at [851, 128] on span "Mat1" at bounding box center [851, 131] width 123 height 9
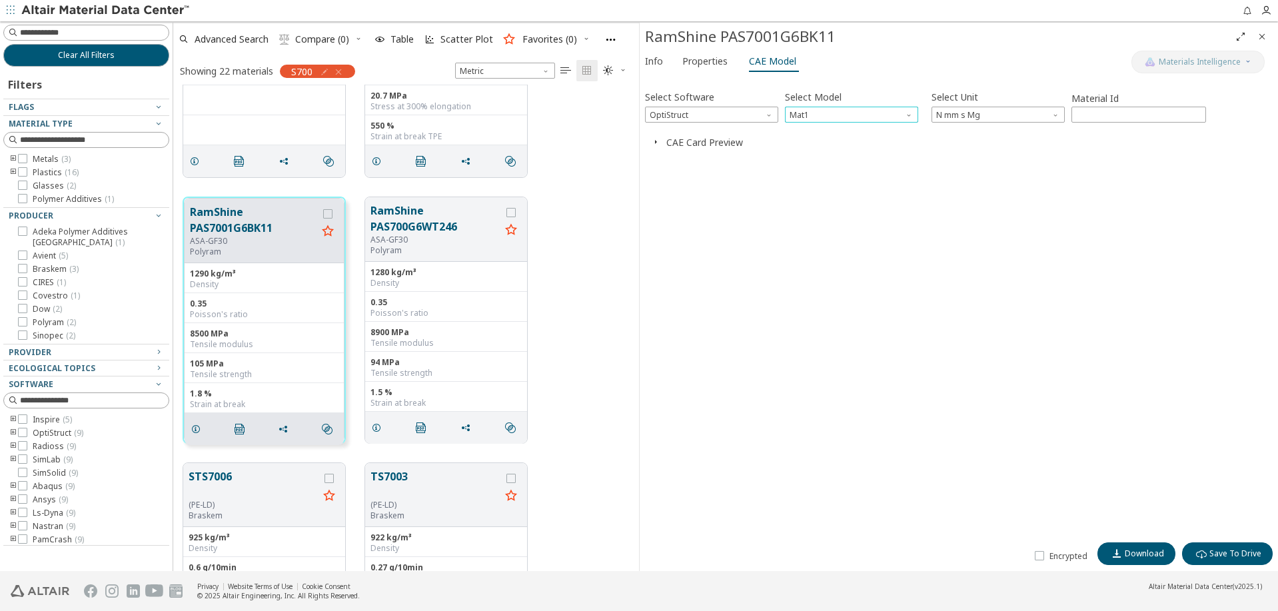
scroll to position [1690, 0]
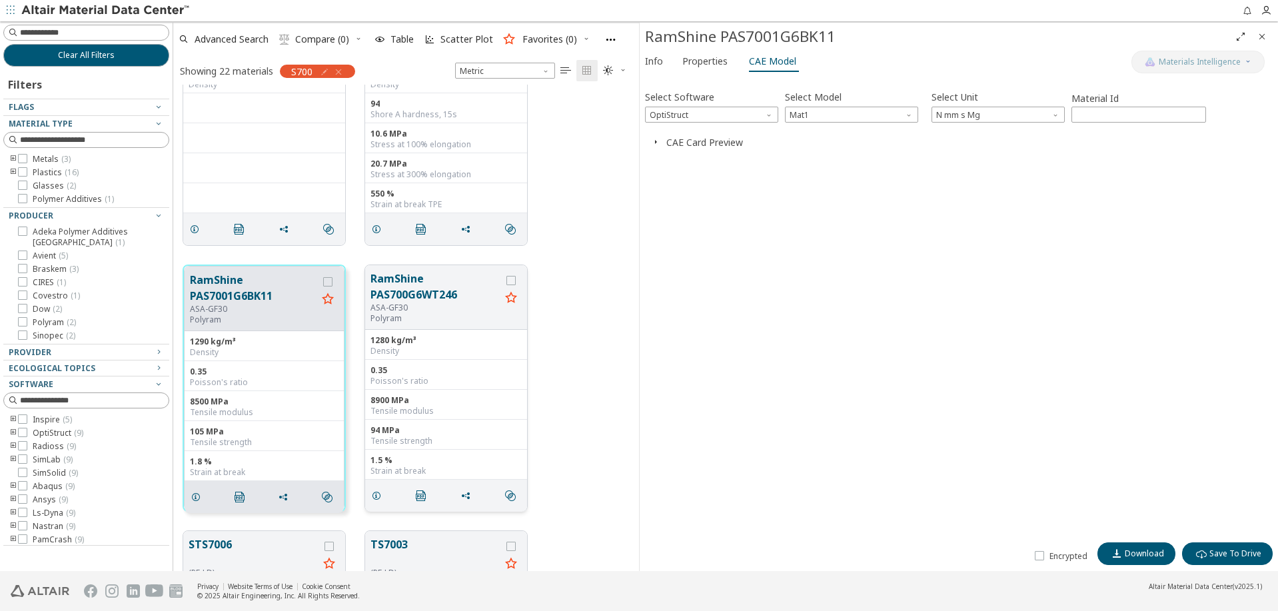
click at [418, 297] on button "RamShine PAS700G6WT246" at bounding box center [435, 286] width 130 height 32
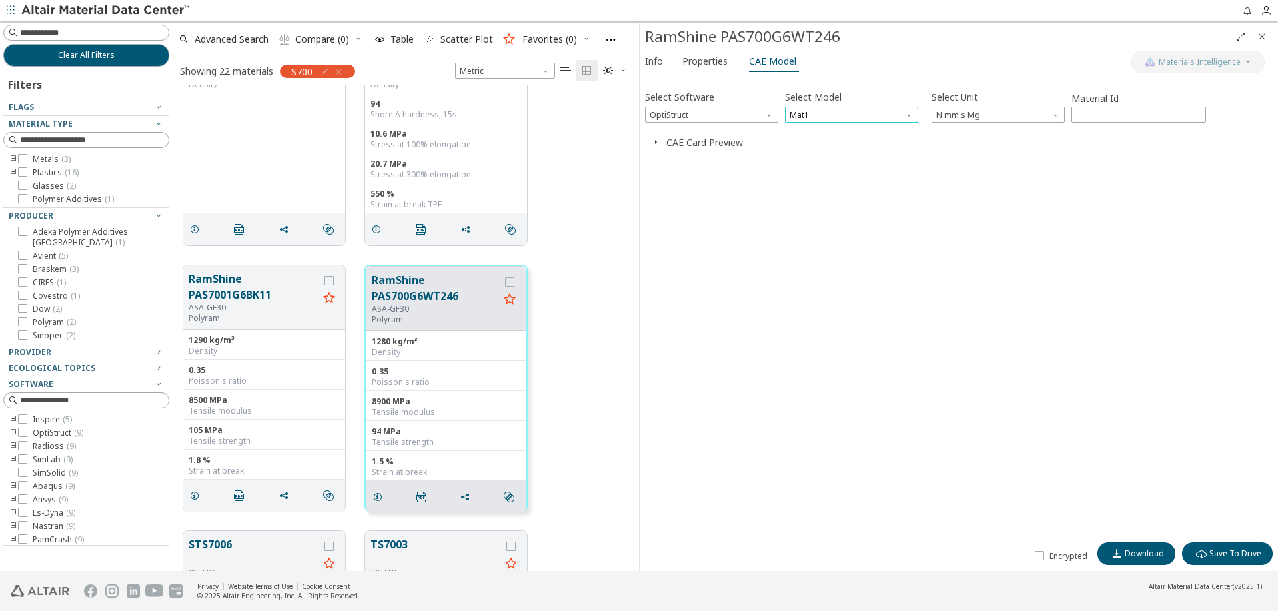
click at [807, 118] on span "Mat1" at bounding box center [851, 115] width 133 height 16
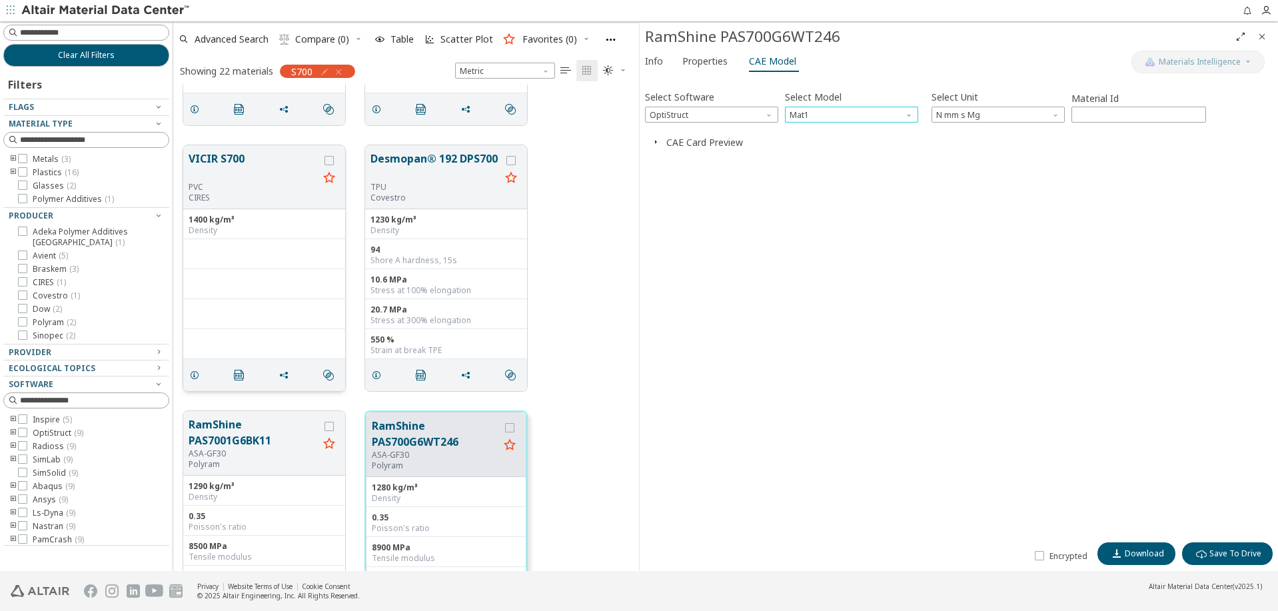
scroll to position [1418, 0]
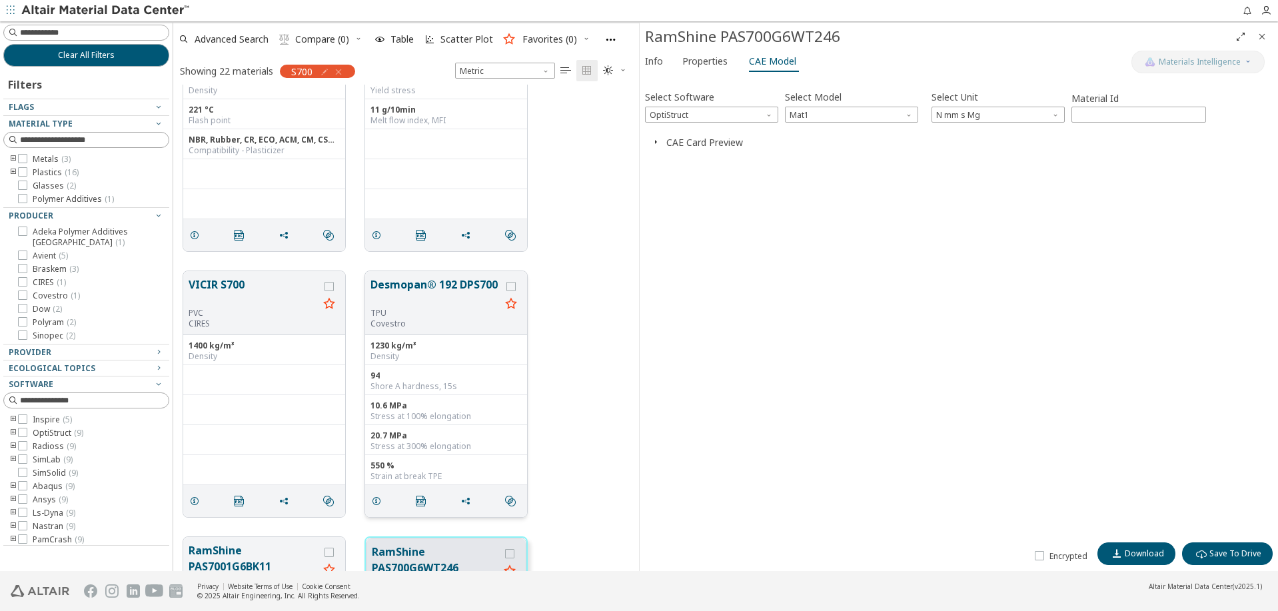
click at [420, 284] on button "Desmopan® 192 DPS700" at bounding box center [435, 291] width 130 height 31
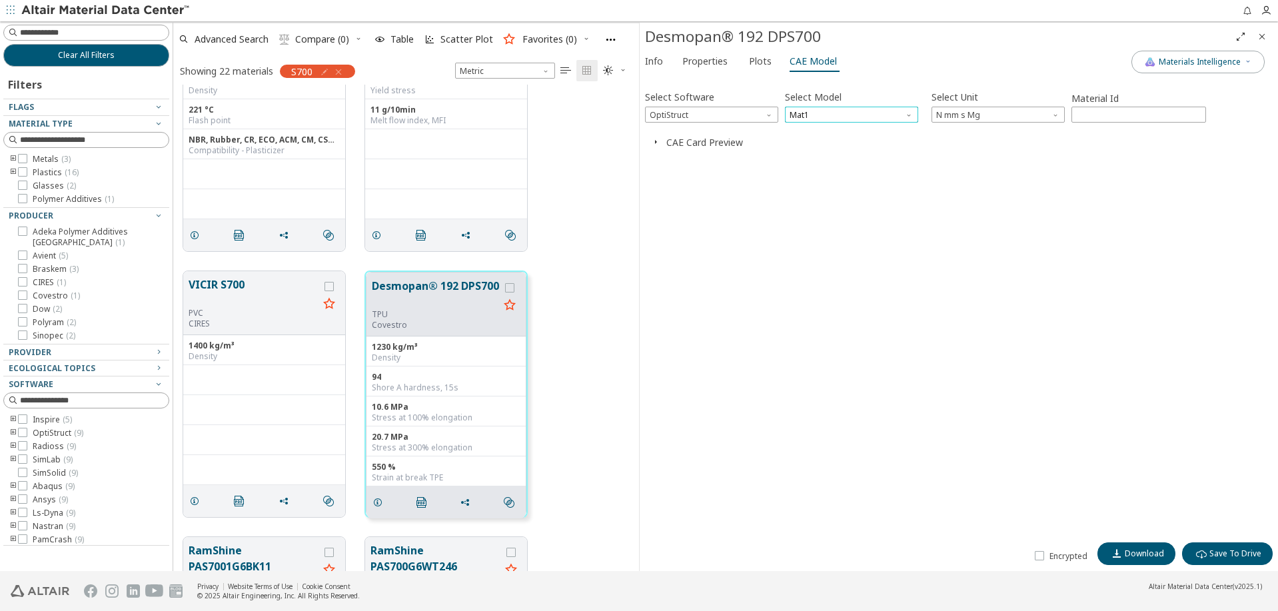
click at [801, 114] on span "Mat1" at bounding box center [851, 115] width 133 height 16
click at [800, 145] on span "MatS1" at bounding box center [803, 147] width 24 height 11
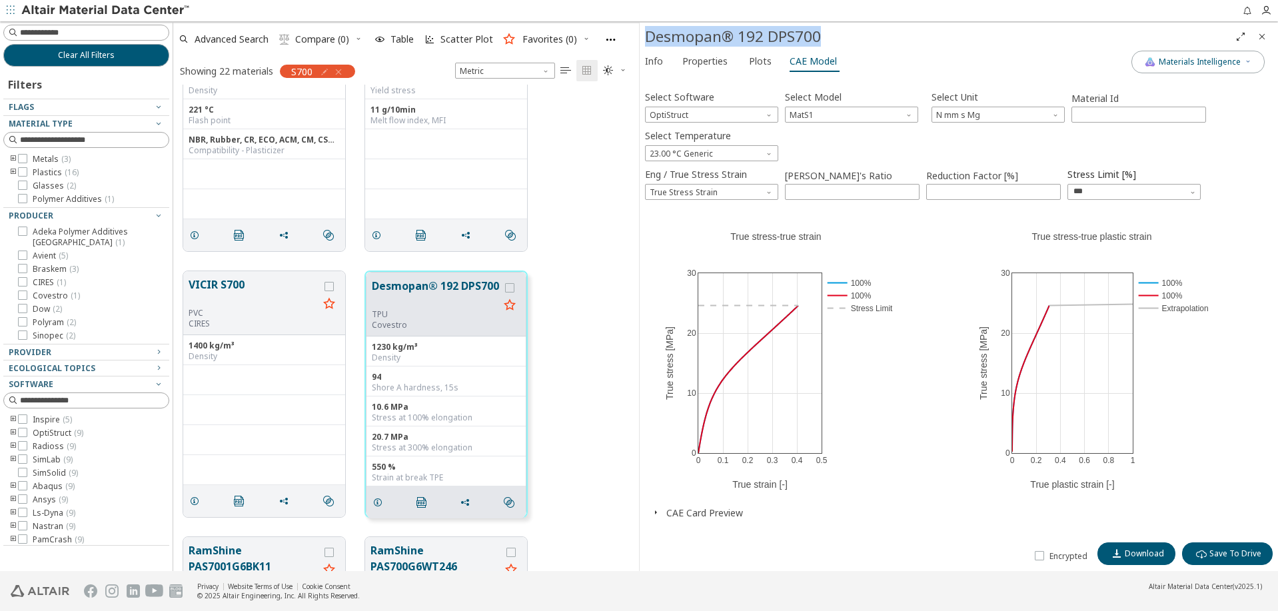
drag, startPoint x: 646, startPoint y: 40, endPoint x: 831, endPoint y: 45, distance: 185.9
click at [831, 45] on div "Desmopan® 192 DPS700" at bounding box center [937, 36] width 585 height 21
copy div "Desmopan® 192 DPS700"
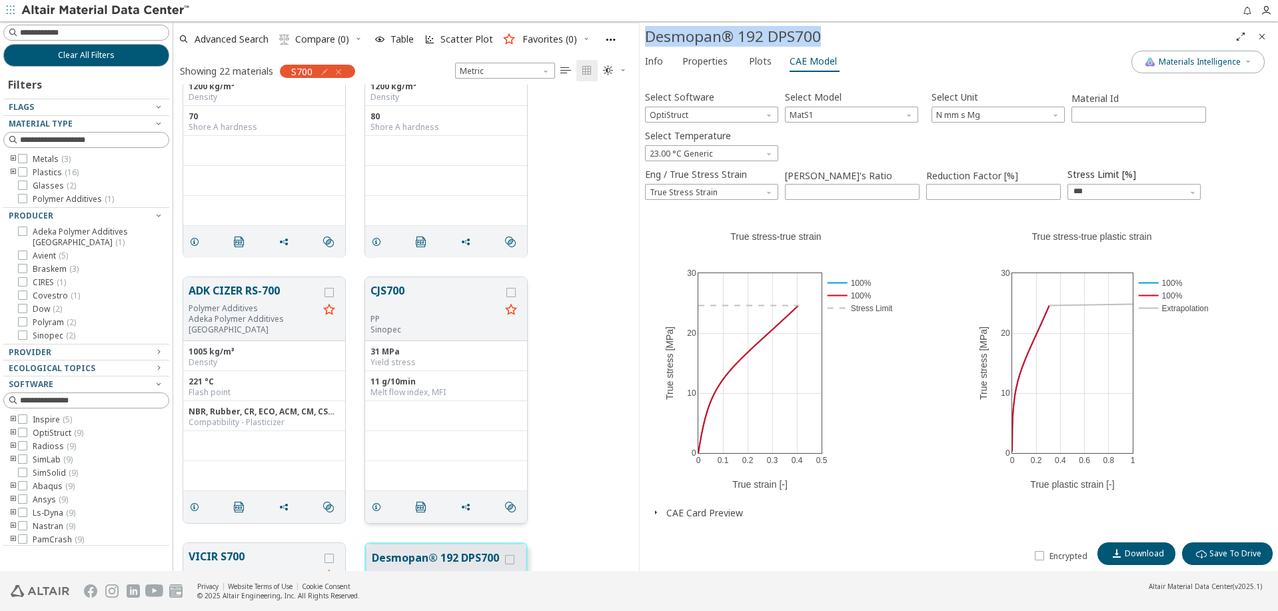
scroll to position [1011, 0]
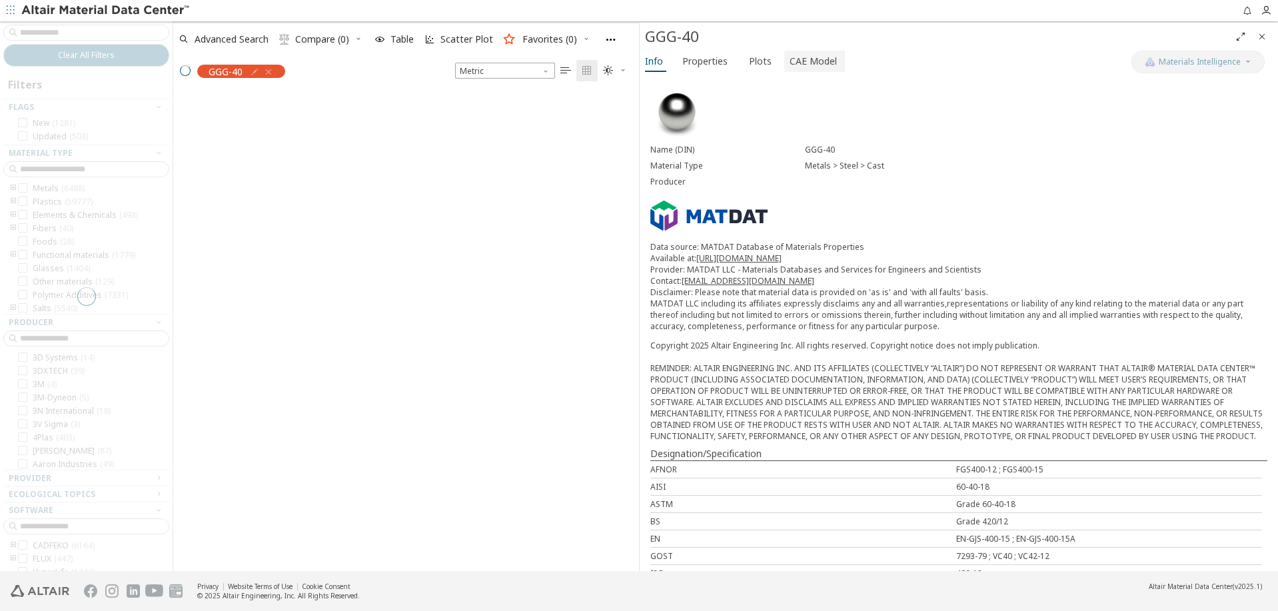
click at [795, 61] on span "CAE Model" at bounding box center [812, 61] width 47 height 21
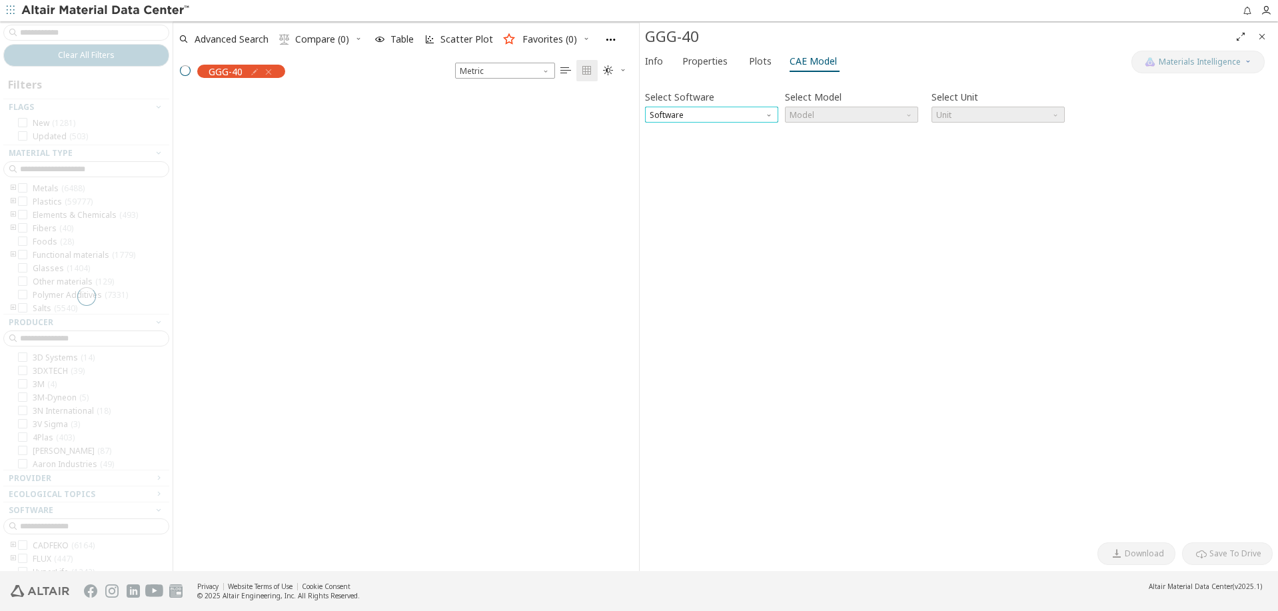
click at [770, 118] on span "Software" at bounding box center [711, 115] width 133 height 16
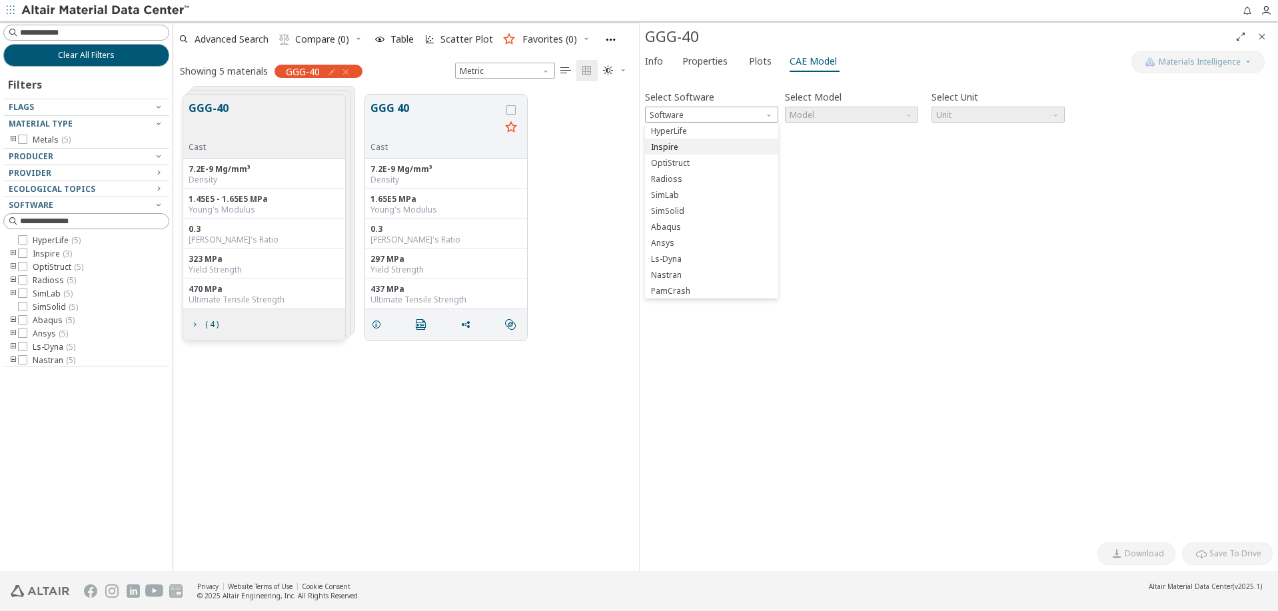
click at [731, 151] on span "Inspire" at bounding box center [711, 147] width 123 height 9
click at [739, 117] on span "Inspire" at bounding box center [711, 115] width 133 height 16
click at [707, 159] on span "OptiStruct" at bounding box center [711, 163] width 123 height 9
click at [801, 119] on span "Model" at bounding box center [851, 115] width 133 height 16
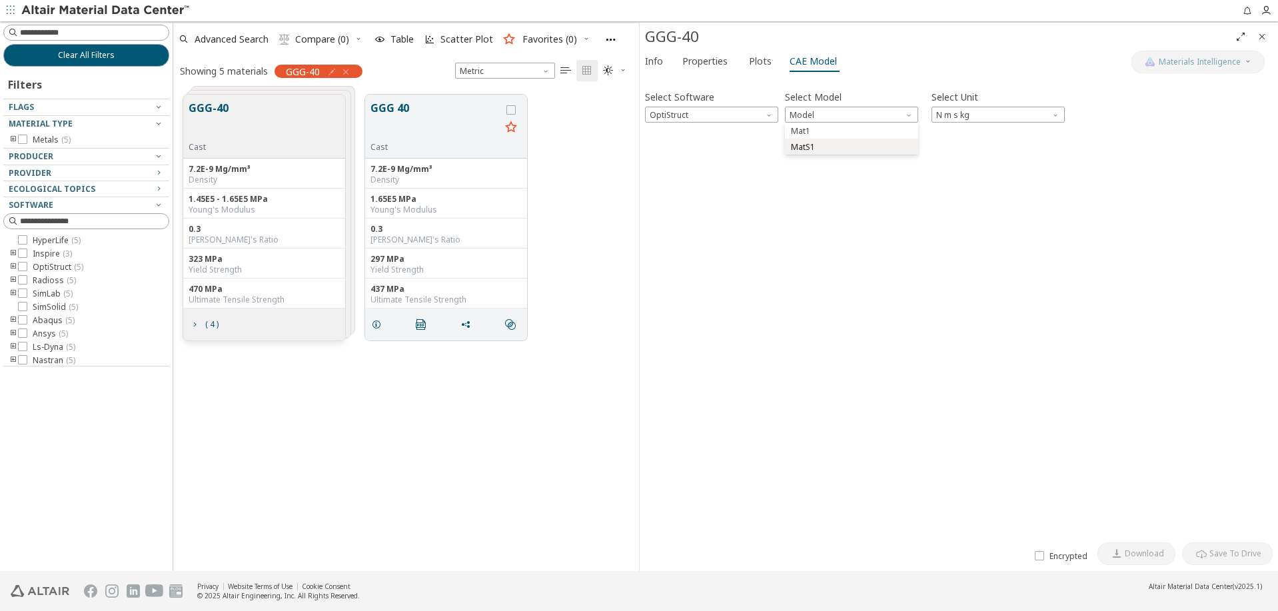
click at [802, 149] on span "MatS1" at bounding box center [803, 147] width 24 height 11
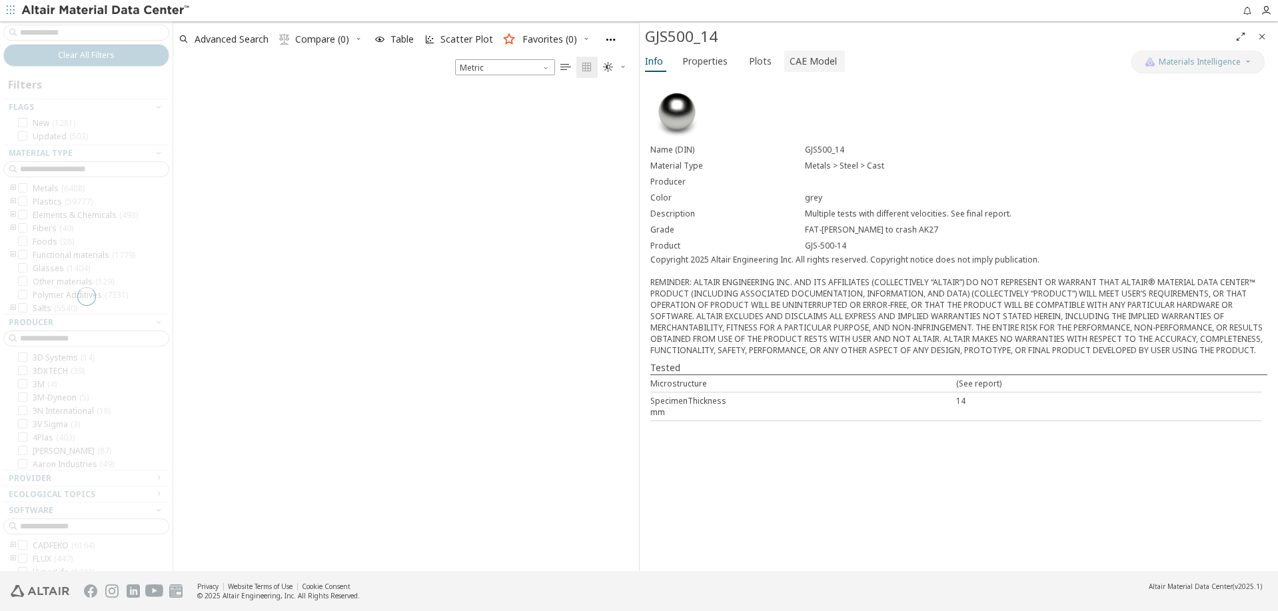
click at [797, 62] on span "CAE Model" at bounding box center [812, 61] width 47 height 21
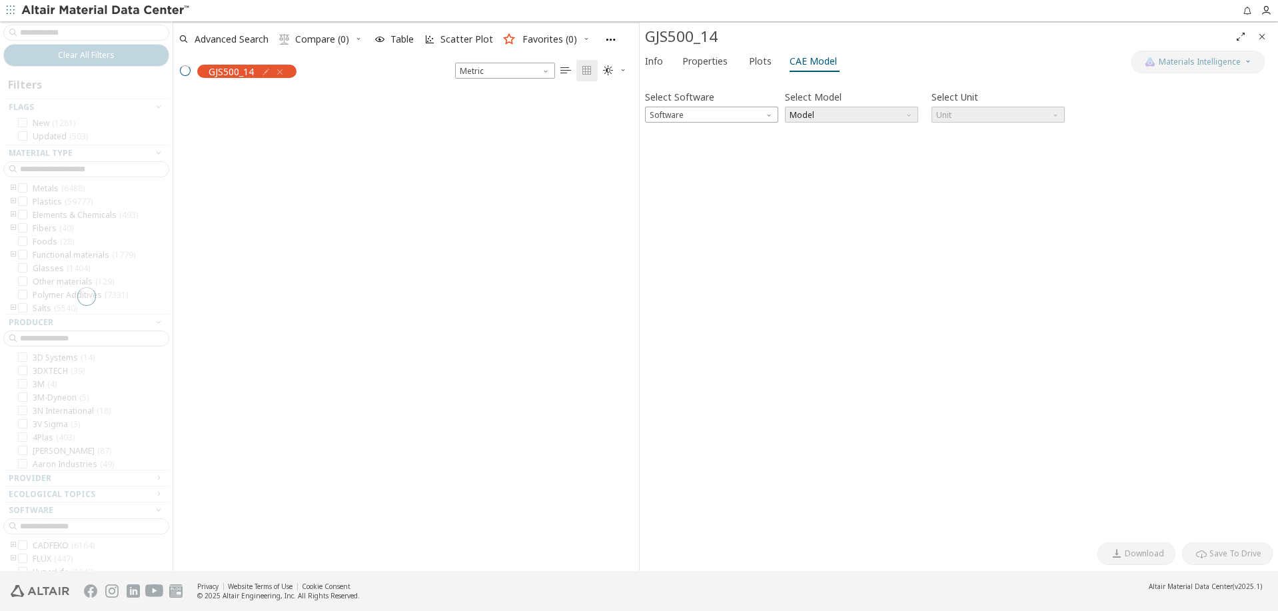
scroll to position [1, 1]
click at [813, 121] on span "Model" at bounding box center [851, 115] width 133 height 16
click at [765, 116] on div "Software" at bounding box center [711, 115] width 133 height 16
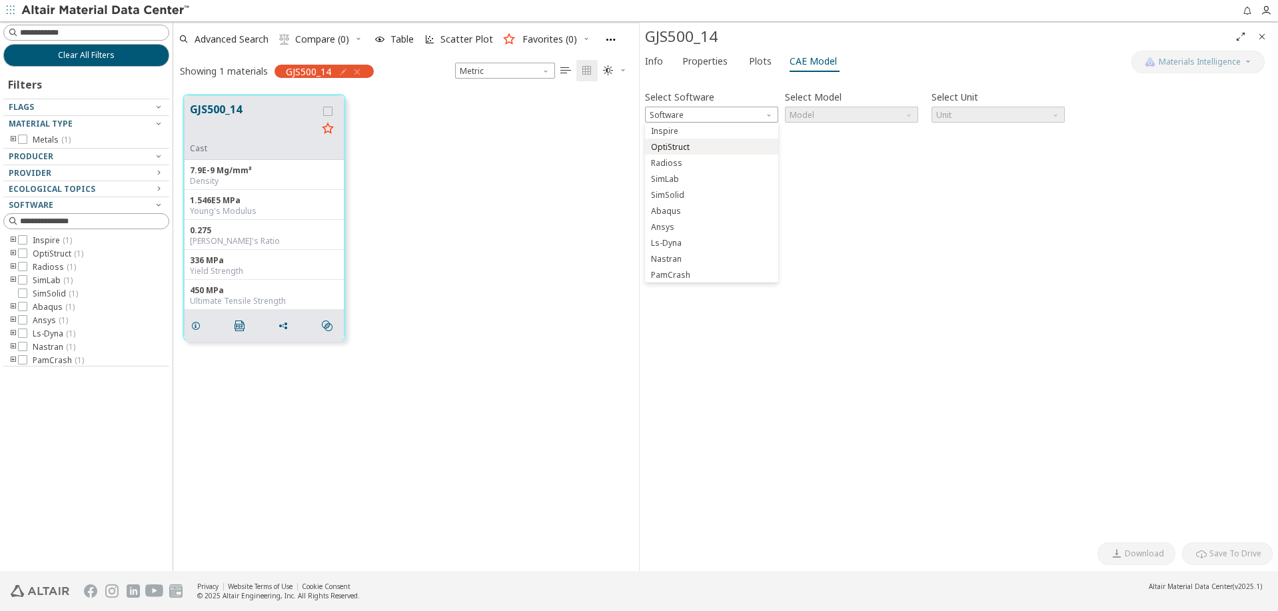
drag, startPoint x: 705, startPoint y: 155, endPoint x: 706, endPoint y: 147, distance: 8.0
click at [706, 147] on div "Inspire OptiStruct Radioss SimLab SimSolid Abaqus Ansys Ls-Dyna Nastran PamCrash" at bounding box center [711, 203] width 133 height 160
click at [707, 147] on span "OptiStruct" at bounding box center [711, 147] width 123 height 9
click at [833, 119] on span "Model" at bounding box center [851, 115] width 133 height 16
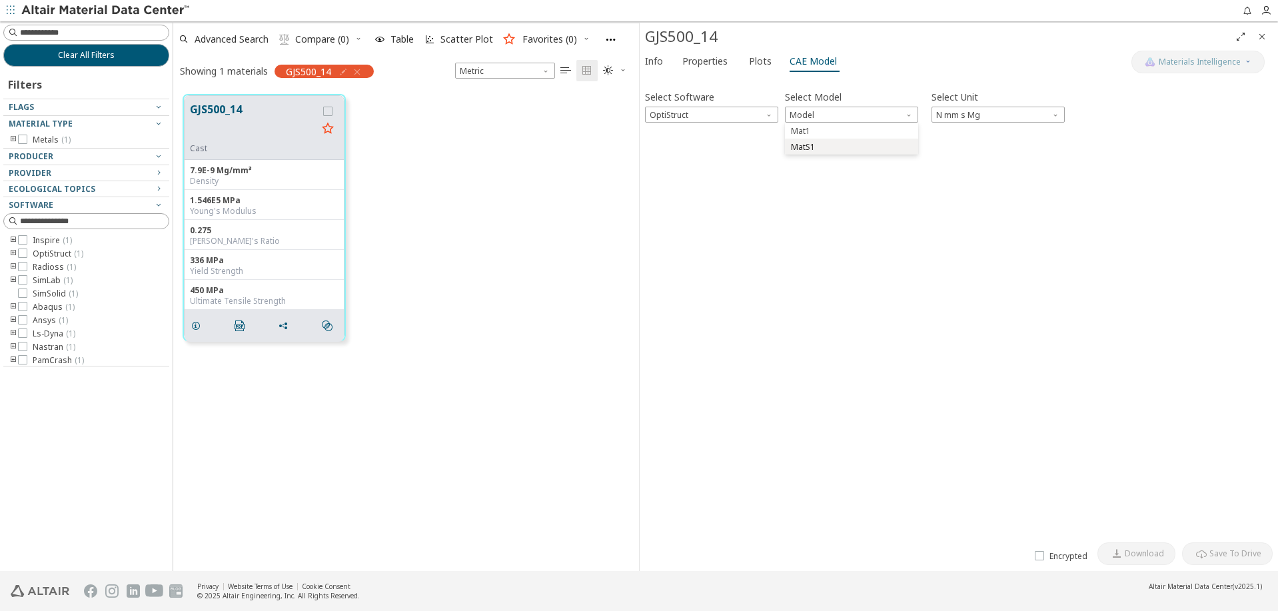
click at [829, 143] on span "MatS1" at bounding box center [851, 147] width 123 height 9
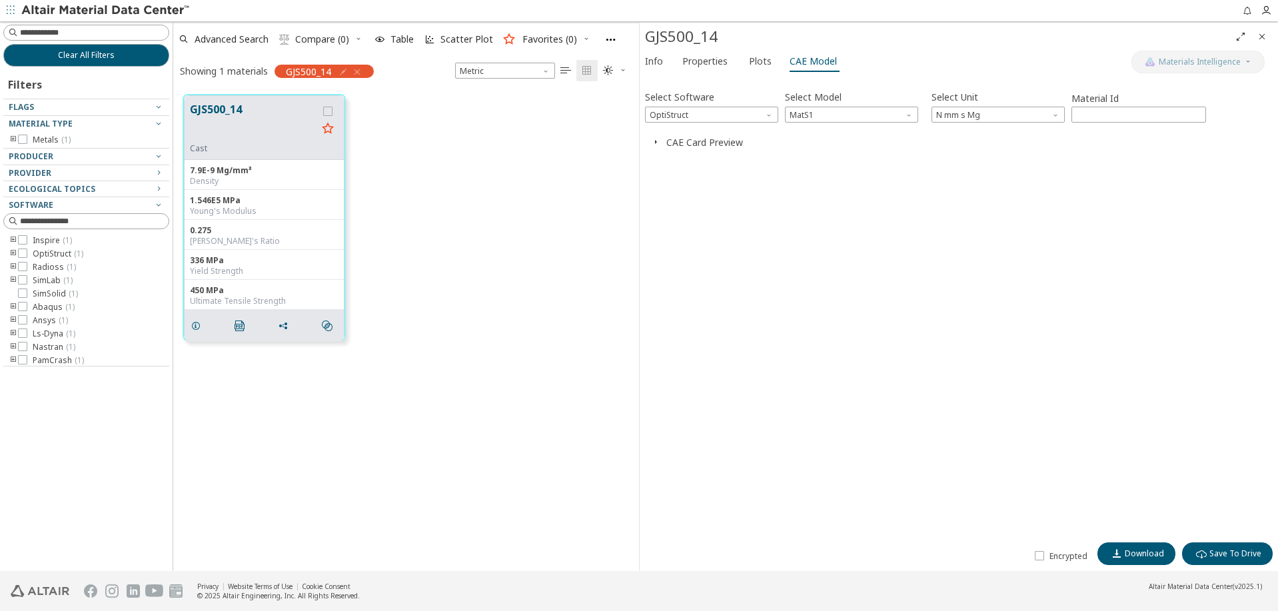
click at [656, 141] on icon "button" at bounding box center [655, 142] width 11 height 11
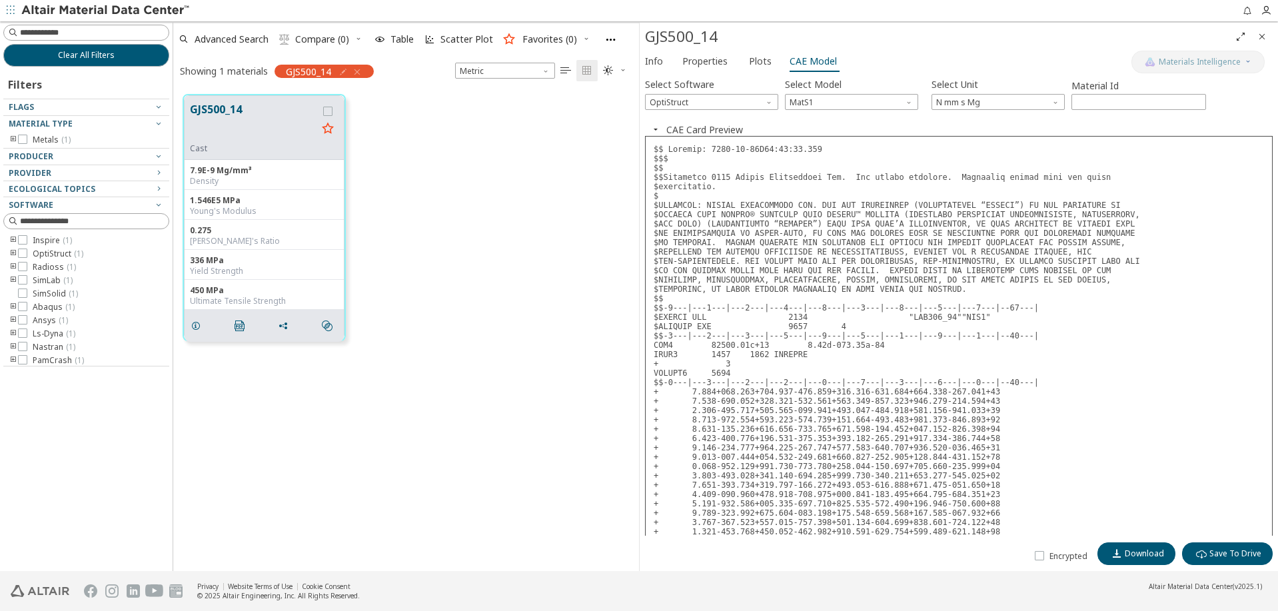
scroll to position [0, 0]
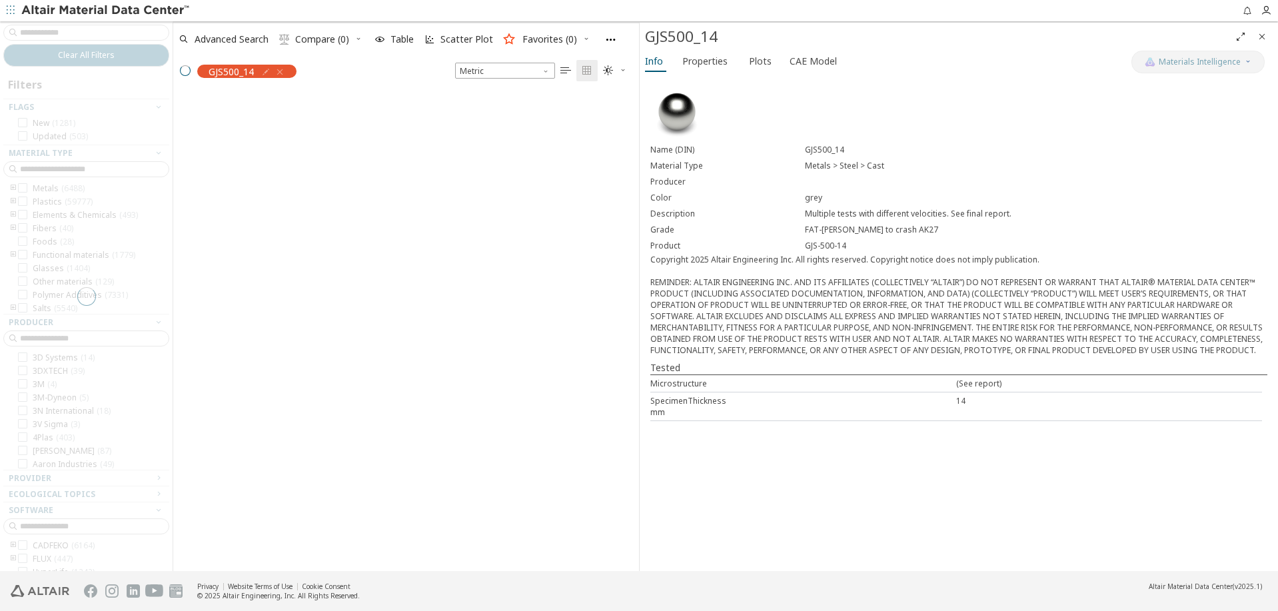
scroll to position [1, 1]
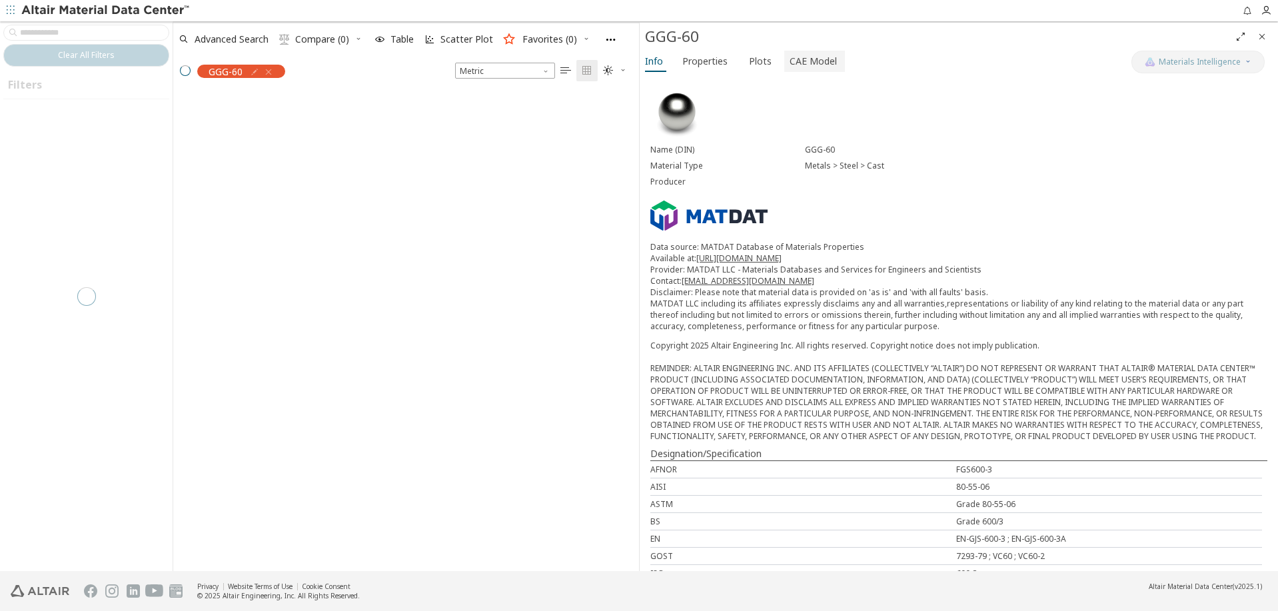
click at [795, 60] on span "CAE Model" at bounding box center [812, 61] width 47 height 21
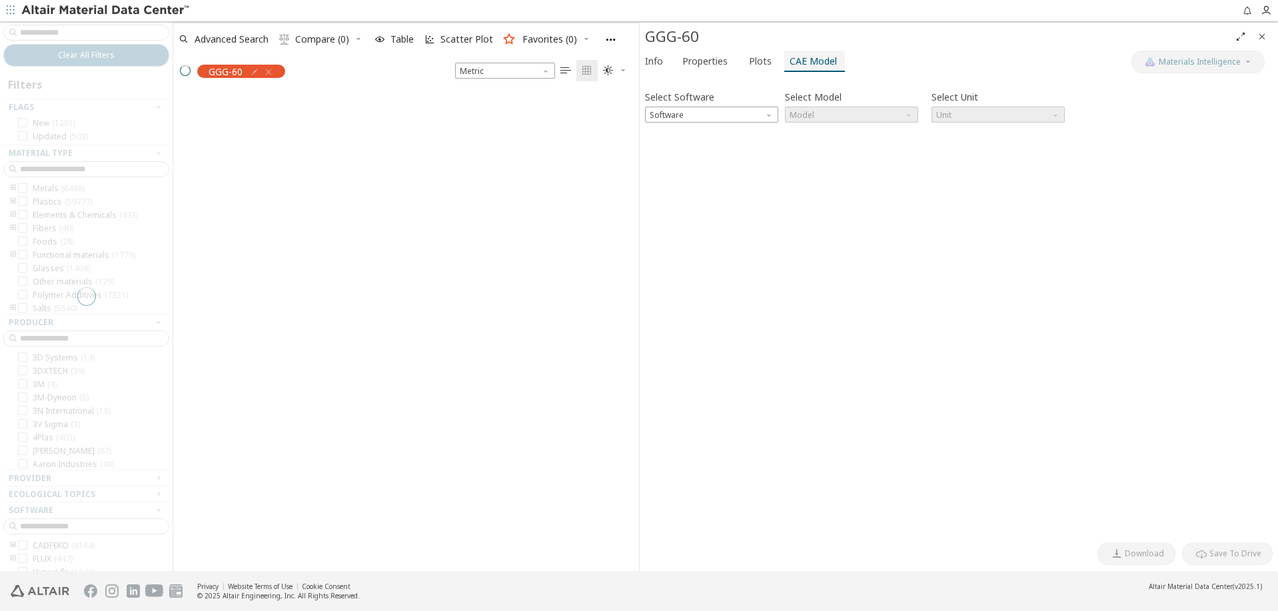
scroll to position [486, 466]
click at [767, 111] on span "Software" at bounding box center [770, 112] width 11 height 11
click at [703, 161] on span "OptiStruct" at bounding box center [711, 163] width 123 height 9
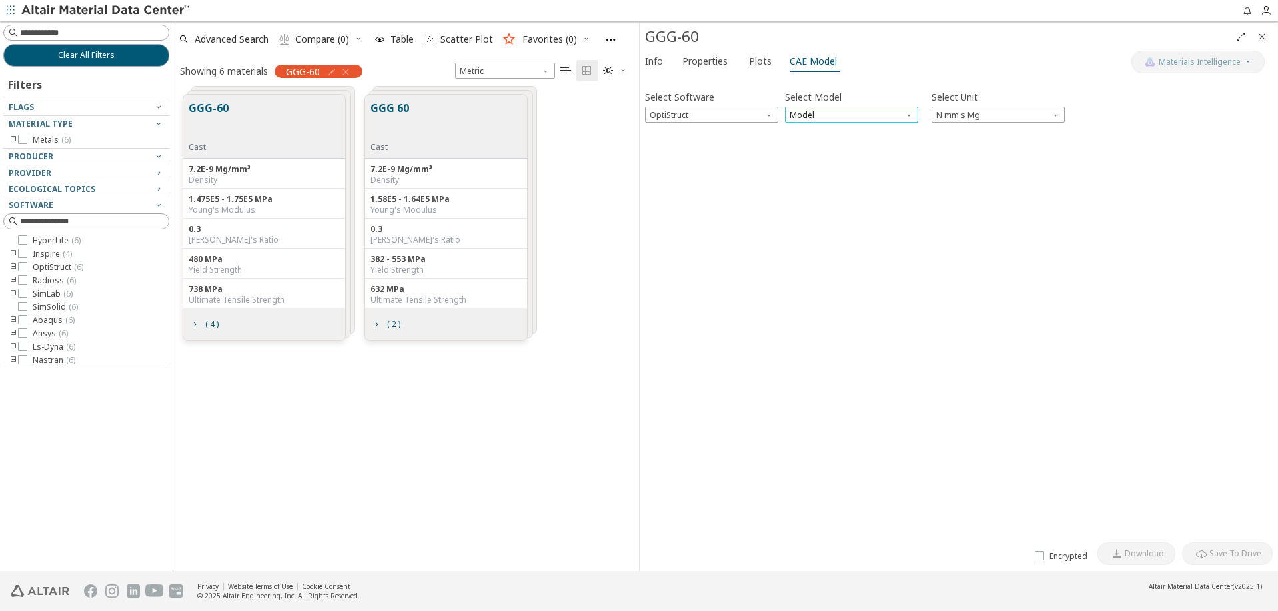
click at [827, 113] on span "Model" at bounding box center [851, 115] width 133 height 16
click at [819, 147] on span "MatS1" at bounding box center [851, 147] width 123 height 9
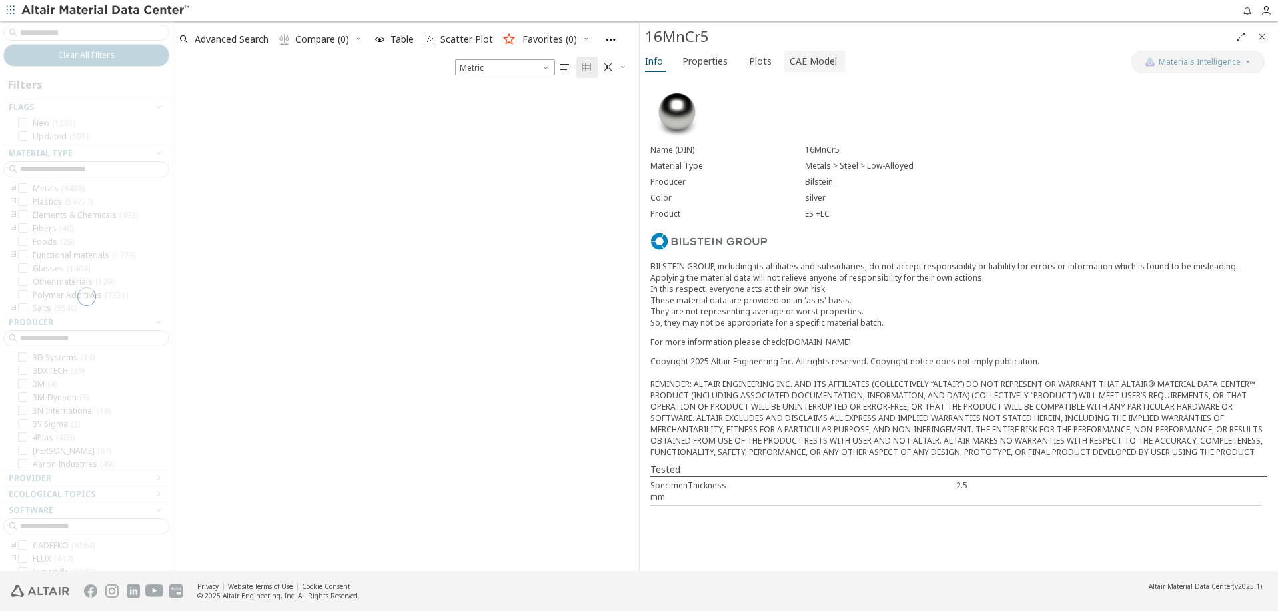
click at [825, 58] on span "CAE Model" at bounding box center [812, 61] width 47 height 21
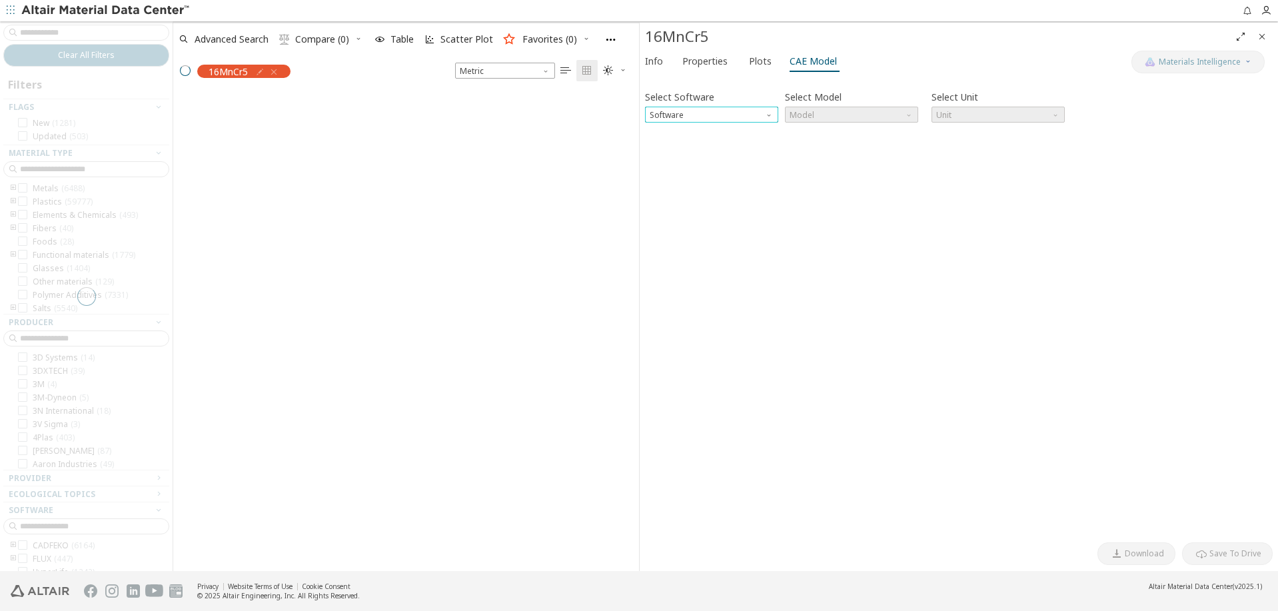
scroll to position [1, 1]
click at [765, 117] on span "Software" at bounding box center [770, 112] width 11 height 11
click at [725, 157] on button "OptiStruct" at bounding box center [711, 163] width 133 height 16
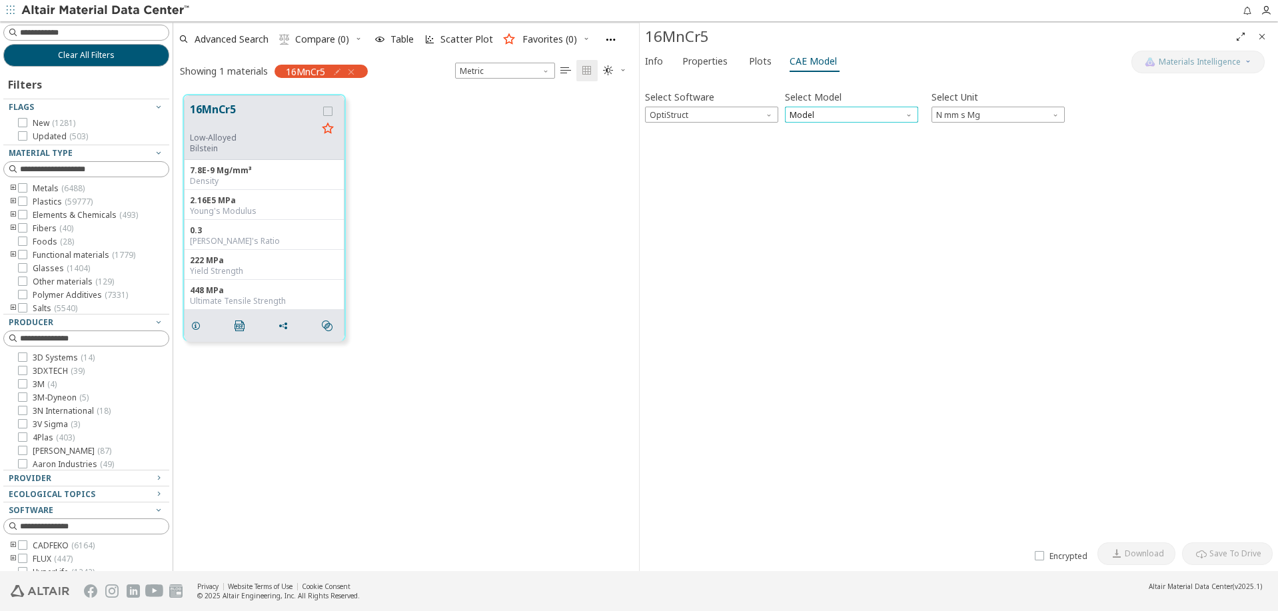
click at [815, 117] on span "Model" at bounding box center [851, 115] width 133 height 16
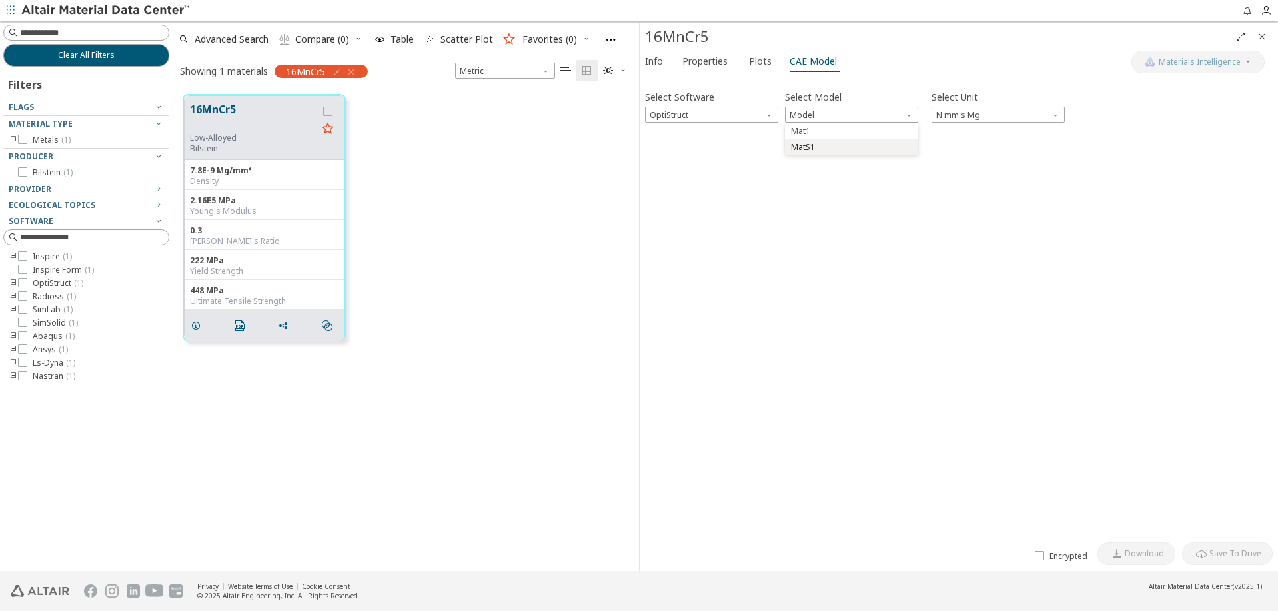
click at [813, 146] on span "MatS1" at bounding box center [803, 147] width 24 height 11
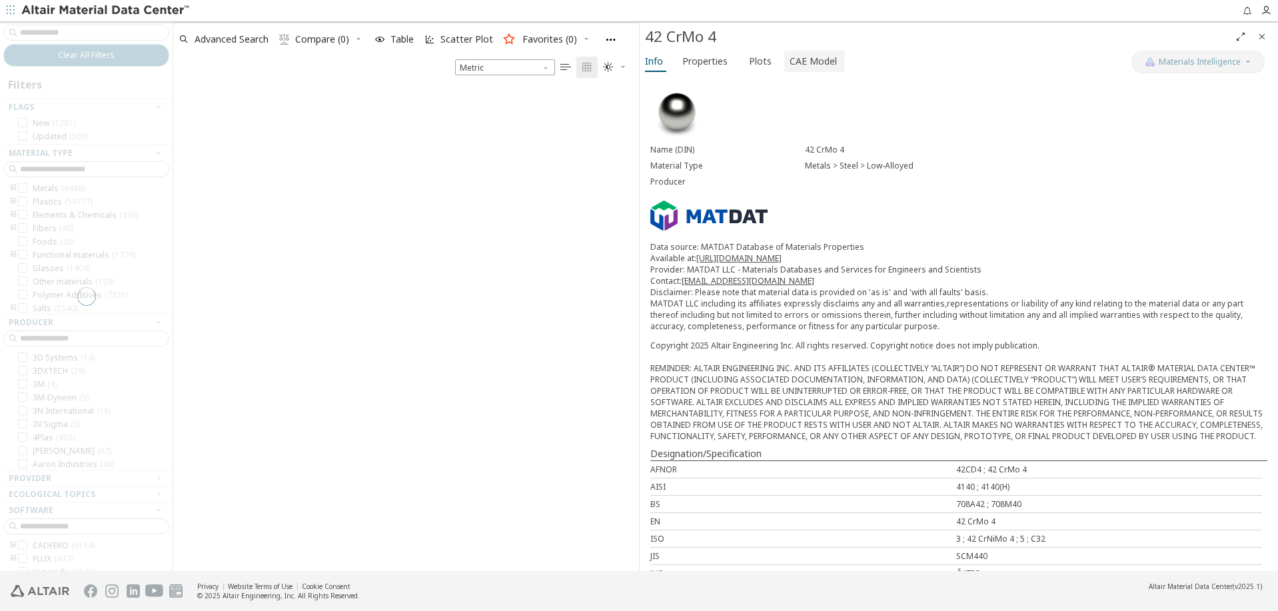
click at [796, 62] on span "CAE Model" at bounding box center [812, 61] width 47 height 21
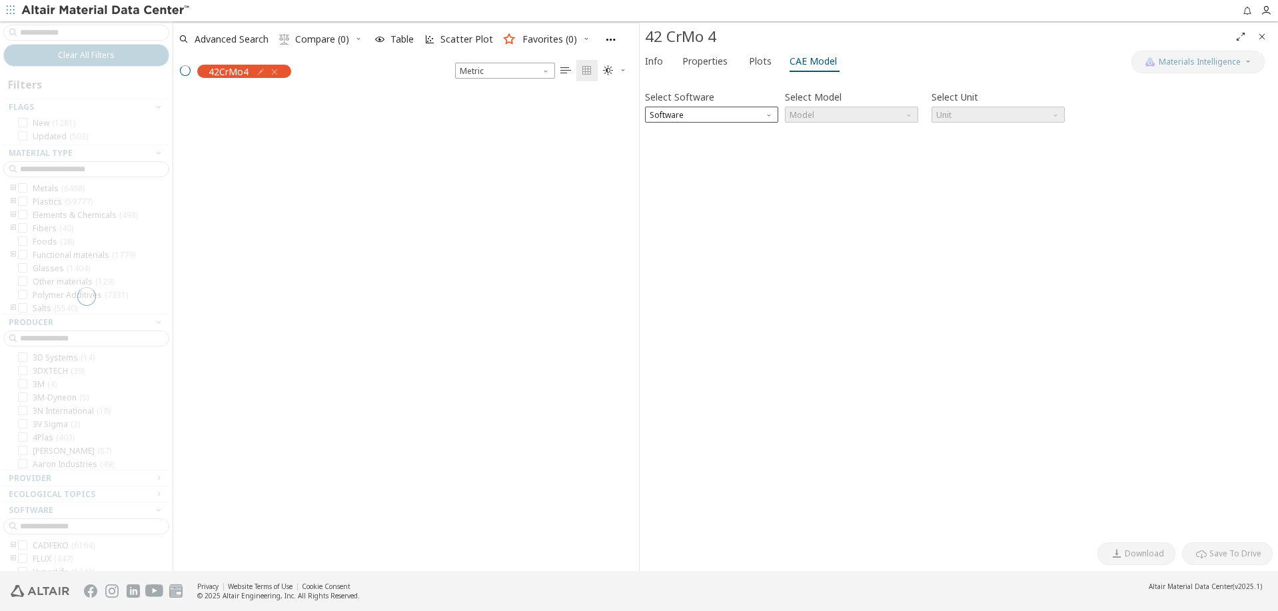
scroll to position [486, 466]
click at [750, 117] on span "Software" at bounding box center [711, 115] width 133 height 16
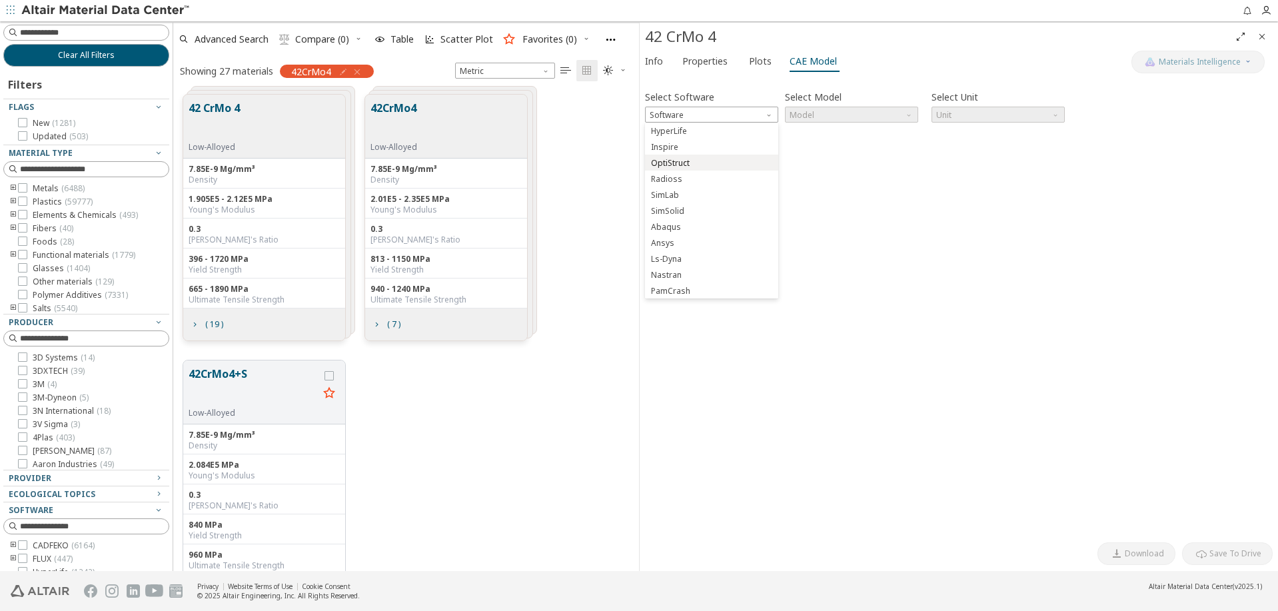
click at [697, 160] on span "OptiStruct" at bounding box center [711, 163] width 123 height 9
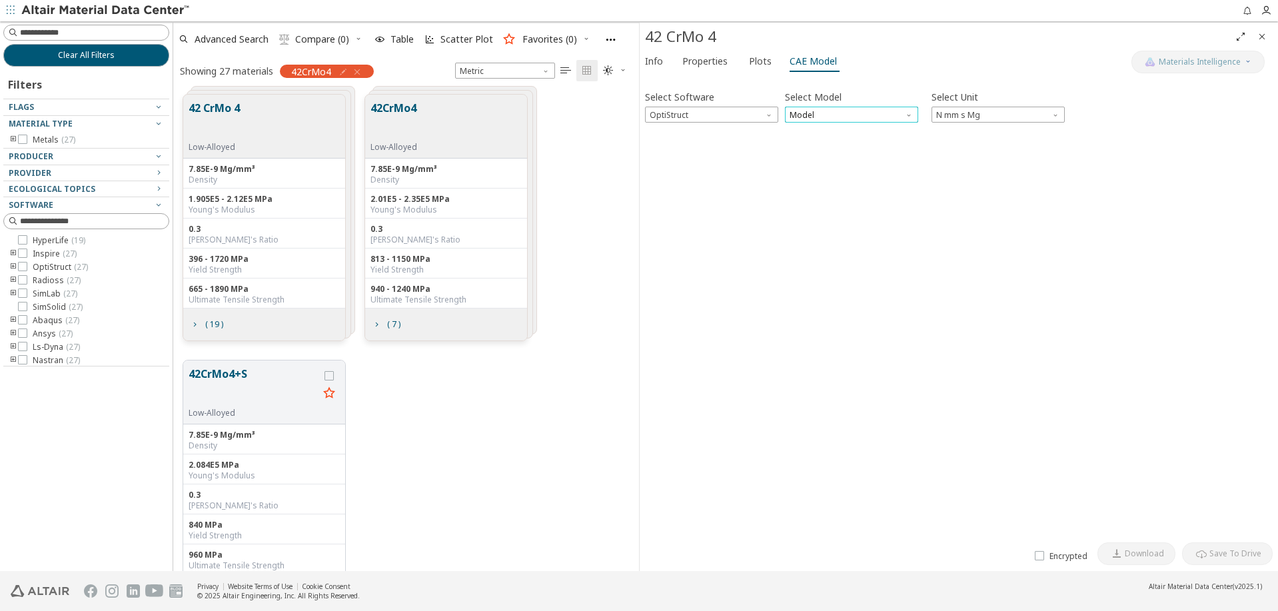
click at [818, 114] on span "Model" at bounding box center [851, 115] width 133 height 16
click at [814, 145] on span "MatS1" at bounding box center [803, 147] width 24 height 11
